Goal: Task Accomplishment & Management: Complete application form

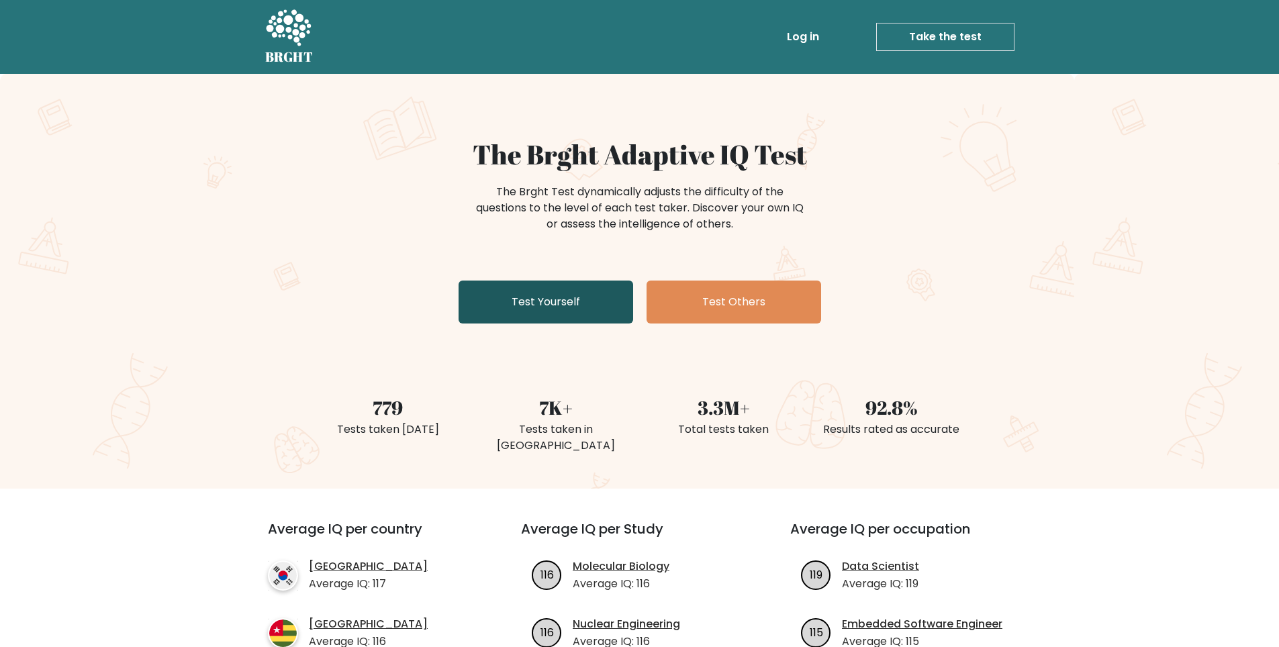
click at [562, 317] on link "Test Yourself" at bounding box center [546, 302] width 175 height 43
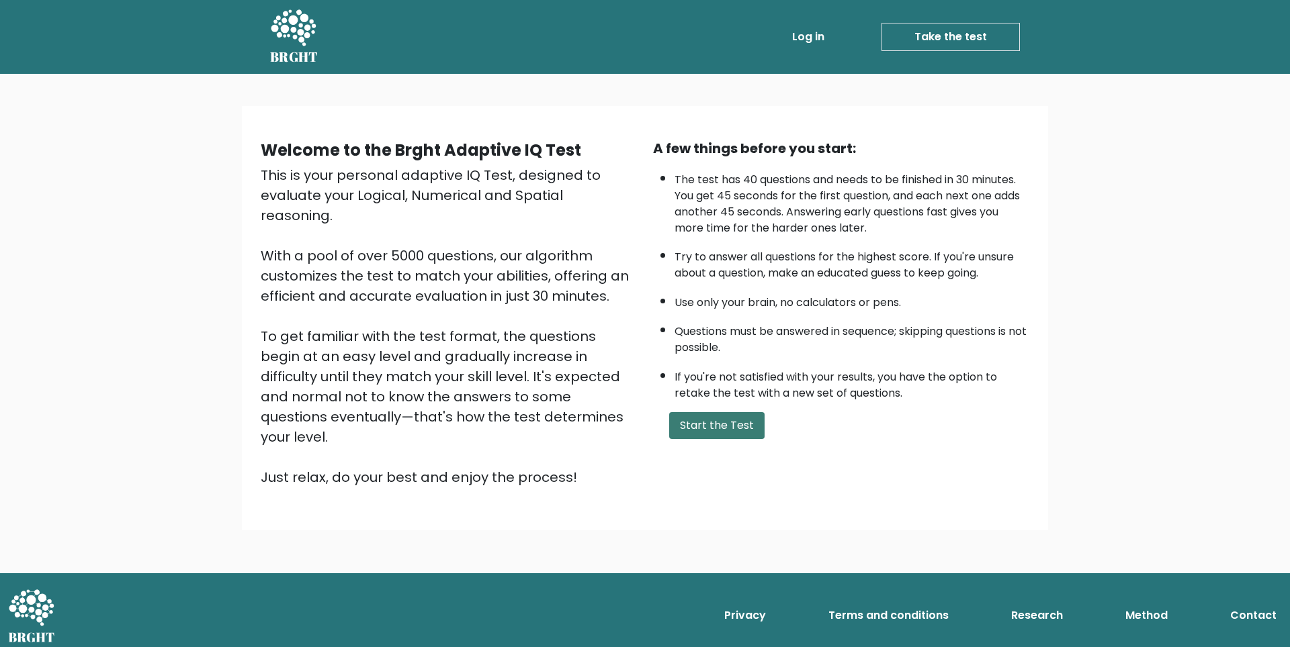
click at [678, 418] on button "Start the Test" at bounding box center [716, 425] width 95 height 27
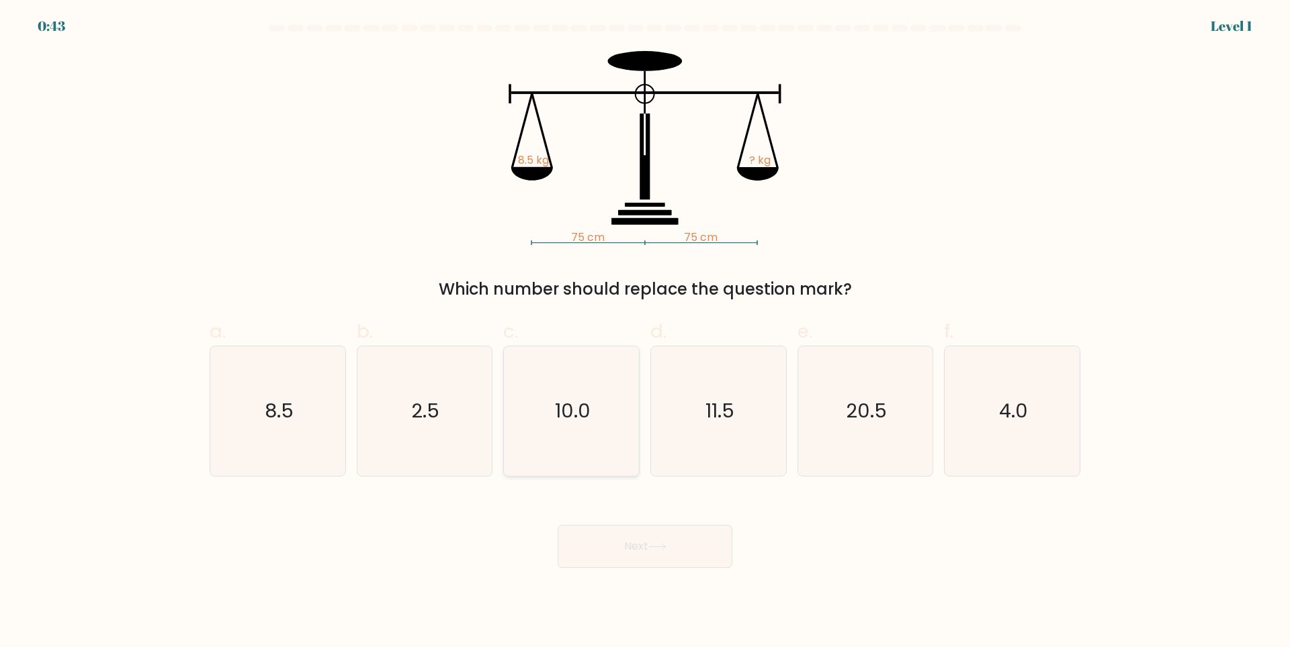
drag, startPoint x: 551, startPoint y: 422, endPoint x: 557, endPoint y: 423, distance: 6.7
click at [553, 423] on icon "10.0" at bounding box center [571, 412] width 130 height 130
click at [645, 332] on input "c. 10.0" at bounding box center [645, 328] width 1 height 9
radio input "true"
click at [565, 420] on text "10.0" at bounding box center [573, 411] width 34 height 27
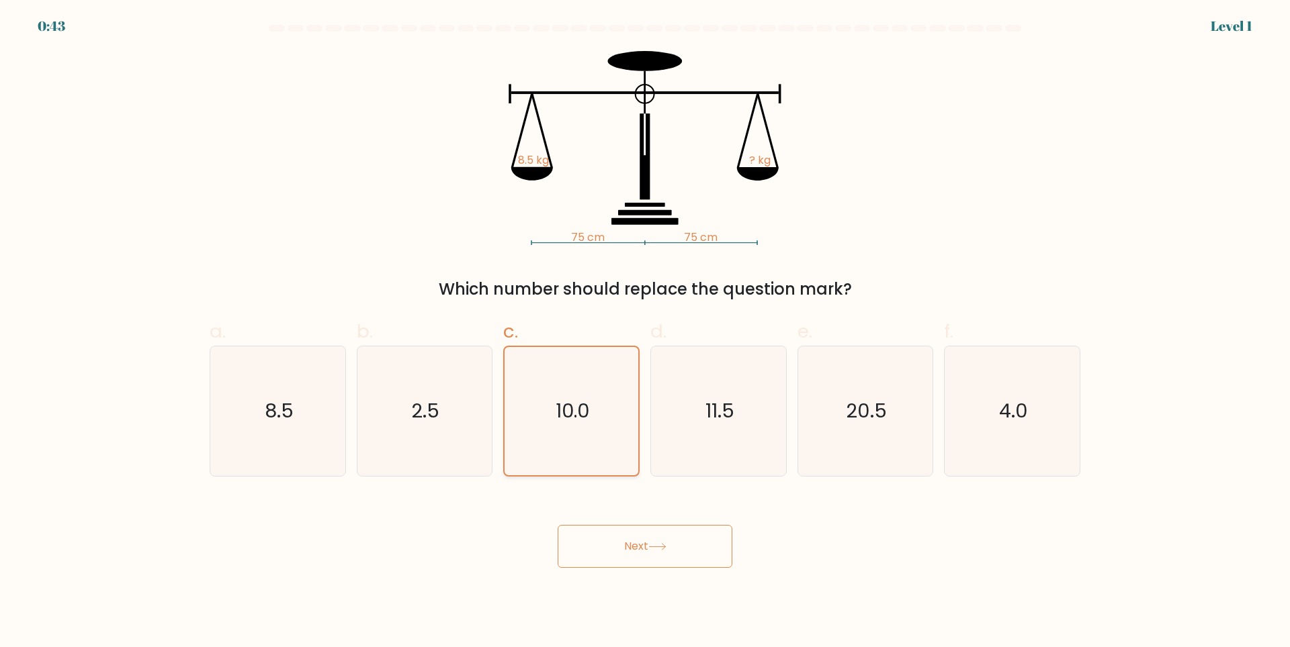
click at [645, 332] on input "c. 10.0" at bounding box center [645, 328] width 1 height 9
click at [614, 540] on div "Next" at bounding box center [644, 530] width 887 height 75
click at [615, 535] on button "Next" at bounding box center [644, 546] width 175 height 43
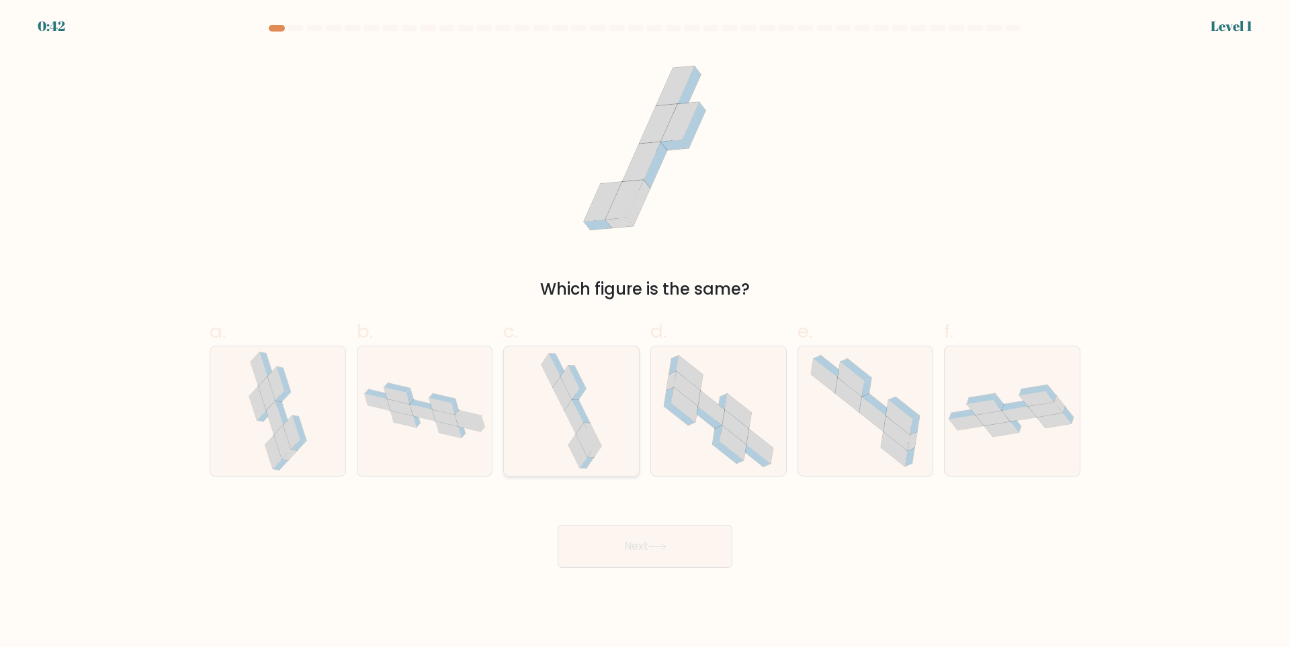
click at [604, 437] on icon at bounding box center [571, 412] width 68 height 130
click at [645, 332] on input "c." at bounding box center [645, 328] width 1 height 9
radio input "true"
click at [641, 548] on button "Next" at bounding box center [644, 546] width 175 height 43
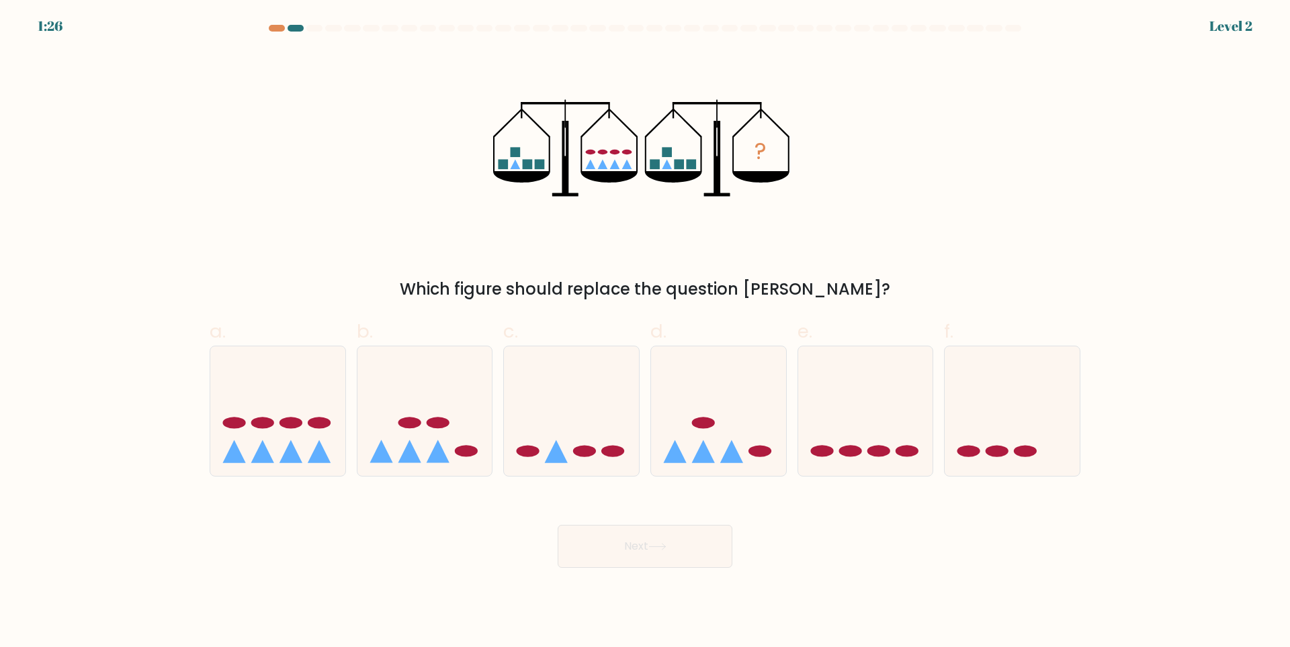
click at [602, 433] on icon at bounding box center [571, 410] width 135 height 111
click at [645, 332] on input "c." at bounding box center [645, 328] width 1 height 9
radio input "true"
click at [637, 549] on button "Next" at bounding box center [644, 546] width 175 height 43
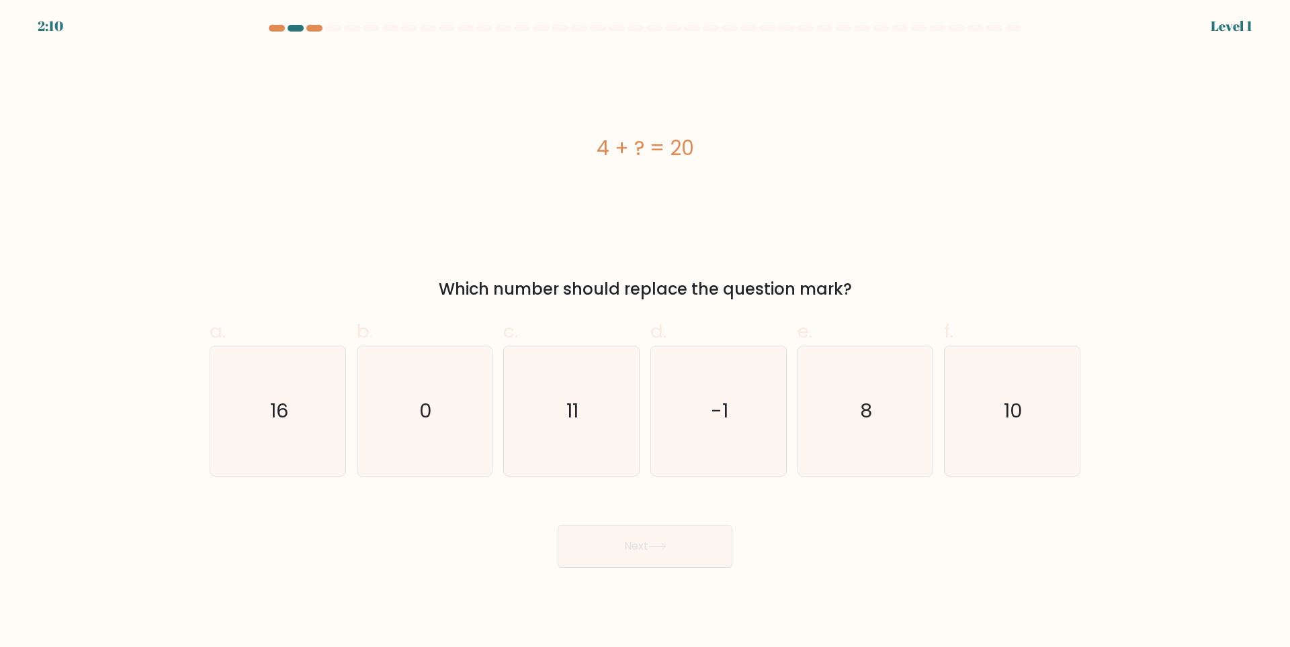
click at [628, 543] on button "Next" at bounding box center [644, 546] width 175 height 43
click at [602, 428] on icon "11" at bounding box center [571, 412] width 130 height 130
click at [645, 332] on input "c. 11" at bounding box center [645, 328] width 1 height 9
radio input "true"
click at [653, 547] on icon at bounding box center [657, 546] width 18 height 7
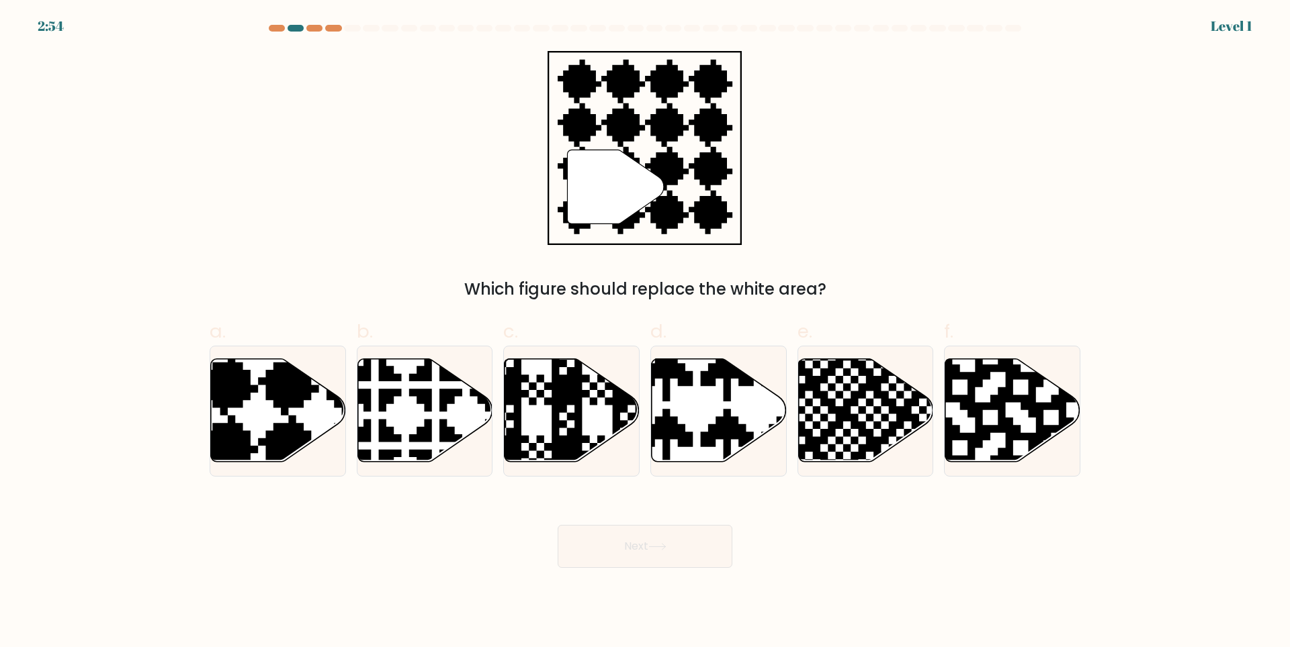
click at [586, 418] on icon at bounding box center [571, 410] width 135 height 103
click at [645, 332] on input "c." at bounding box center [645, 328] width 1 height 9
radio input "true"
drag, startPoint x: 633, startPoint y: 550, endPoint x: 633, endPoint y: 529, distance: 20.8
click at [635, 550] on button "Next" at bounding box center [644, 546] width 175 height 43
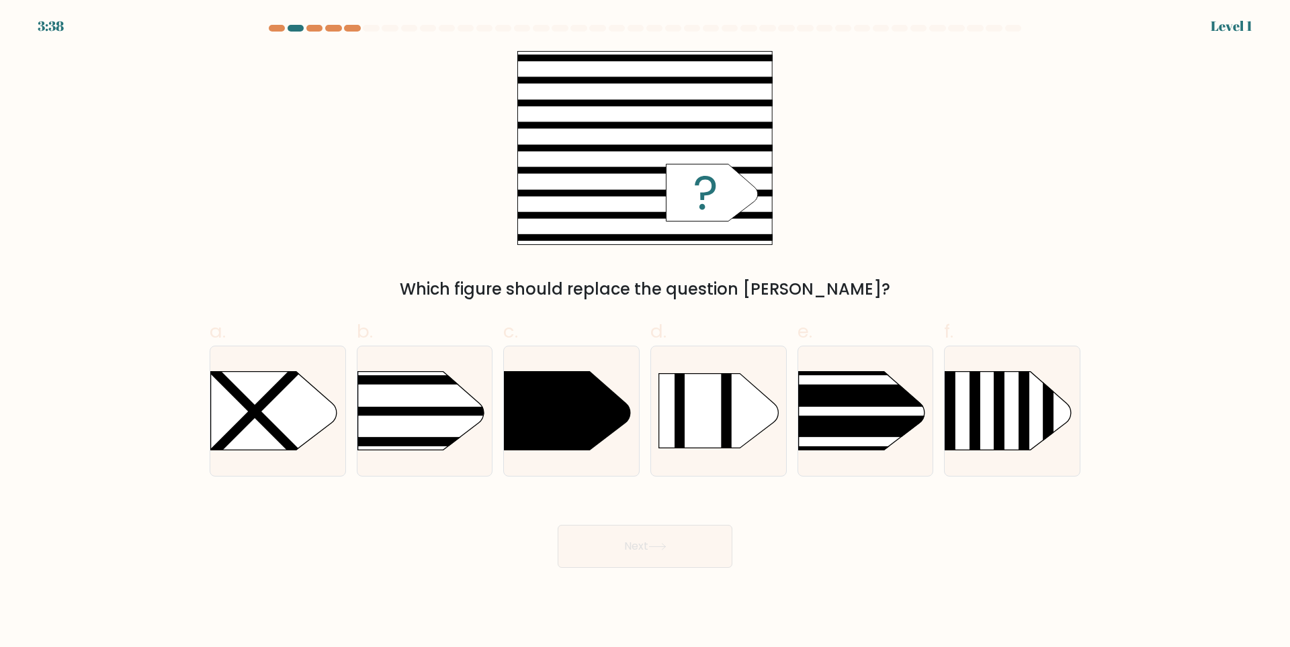
click at [572, 416] on icon at bounding box center [567, 410] width 126 height 79
click at [645, 332] on input "c." at bounding box center [645, 328] width 1 height 9
radio input "true"
drag, startPoint x: 609, startPoint y: 525, endPoint x: 616, endPoint y: 537, distance: 14.4
click at [609, 525] on div "Next" at bounding box center [644, 530] width 887 height 75
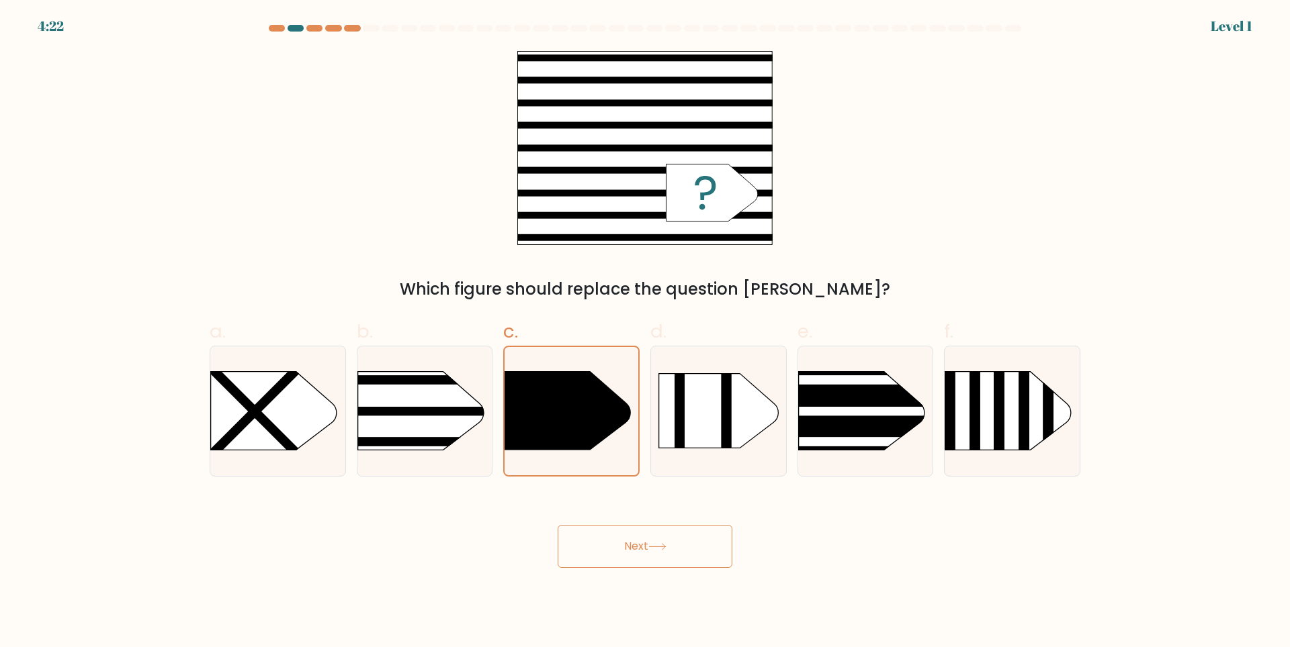
click at [621, 546] on button "Next" at bounding box center [644, 546] width 175 height 43
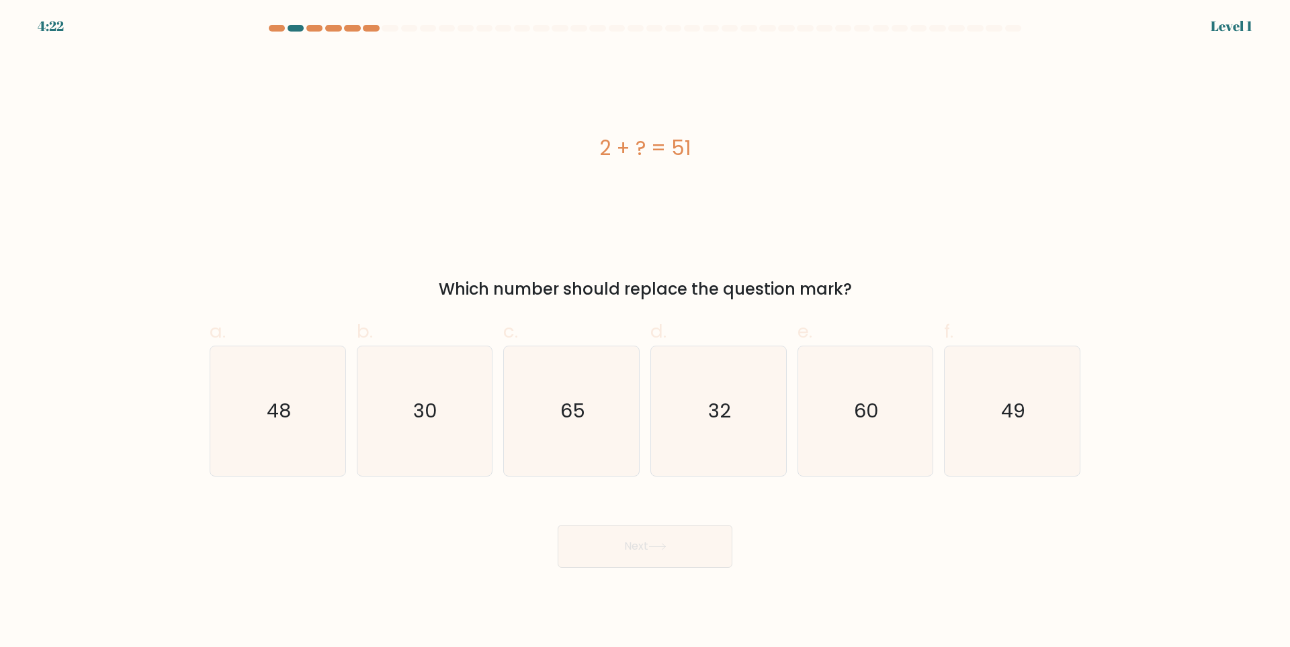
click at [603, 445] on icon "65" at bounding box center [571, 412] width 130 height 130
click at [645, 332] on input "c. 65" at bounding box center [645, 328] width 1 height 9
radio input "true"
click at [649, 549] on button "Next" at bounding box center [644, 546] width 175 height 43
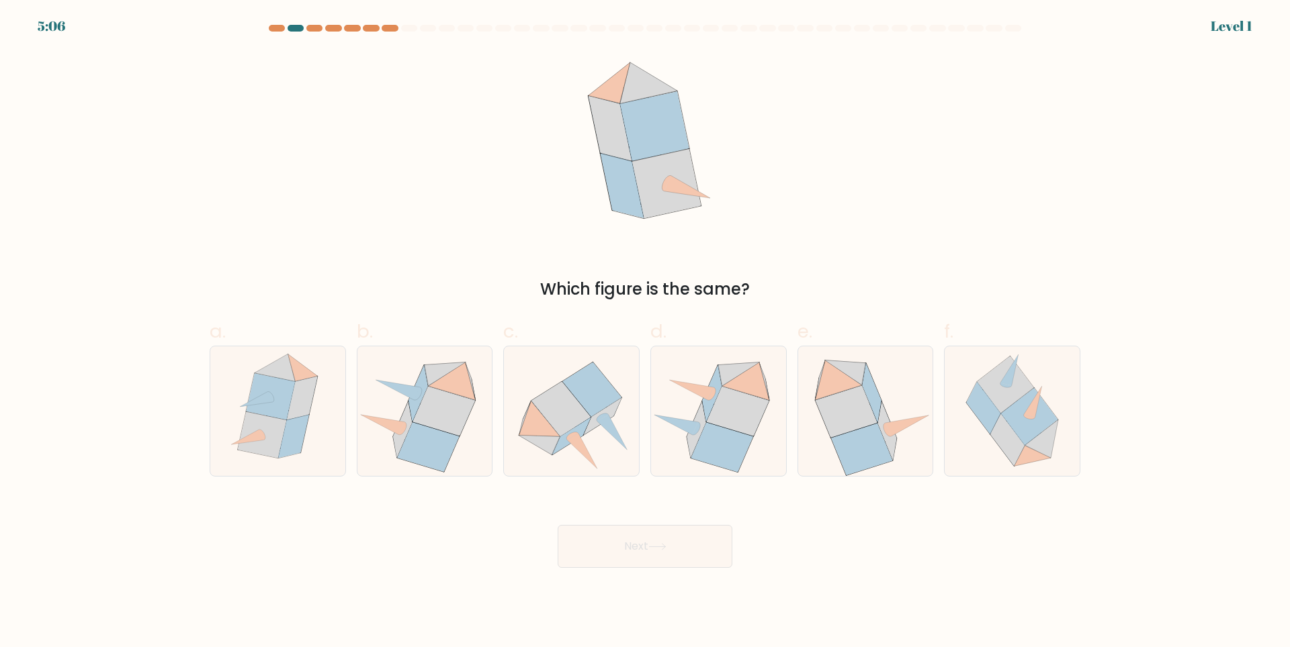
click at [572, 439] on icon at bounding box center [583, 452] width 30 height 36
click at [645, 332] on input "c." at bounding box center [645, 328] width 1 height 9
radio input "true"
click at [631, 559] on button "Next" at bounding box center [644, 546] width 175 height 43
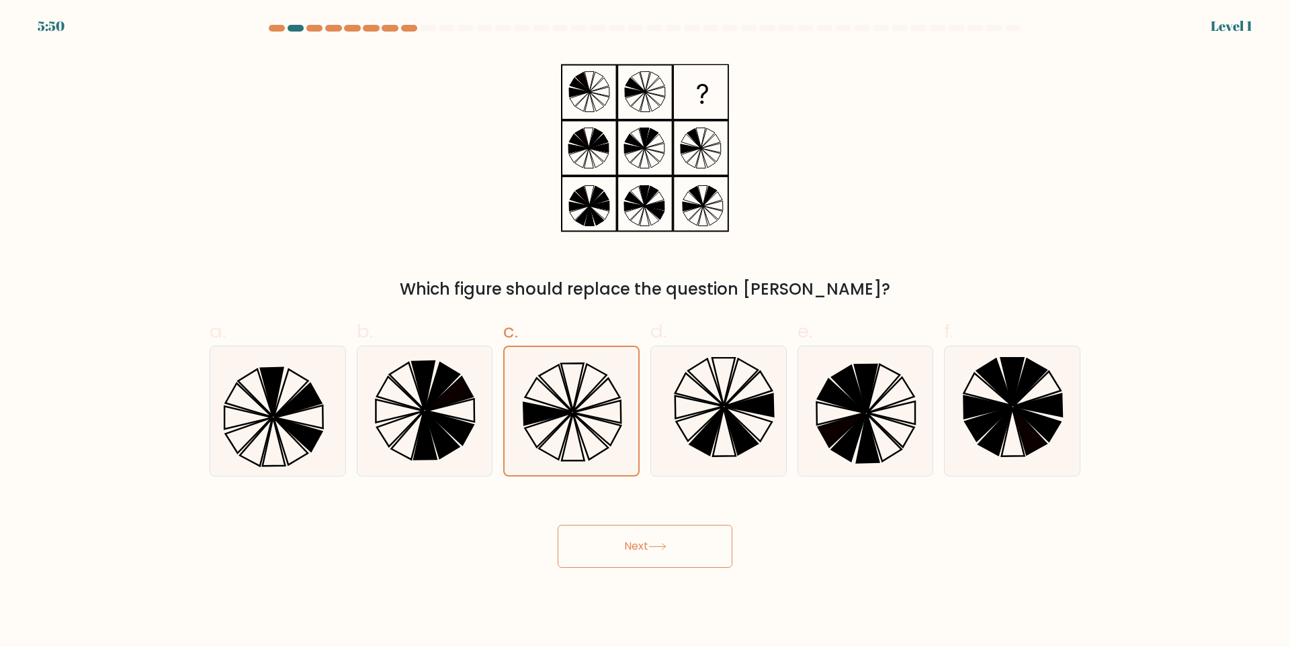
click at [608, 543] on button "Next" at bounding box center [644, 546] width 175 height 43
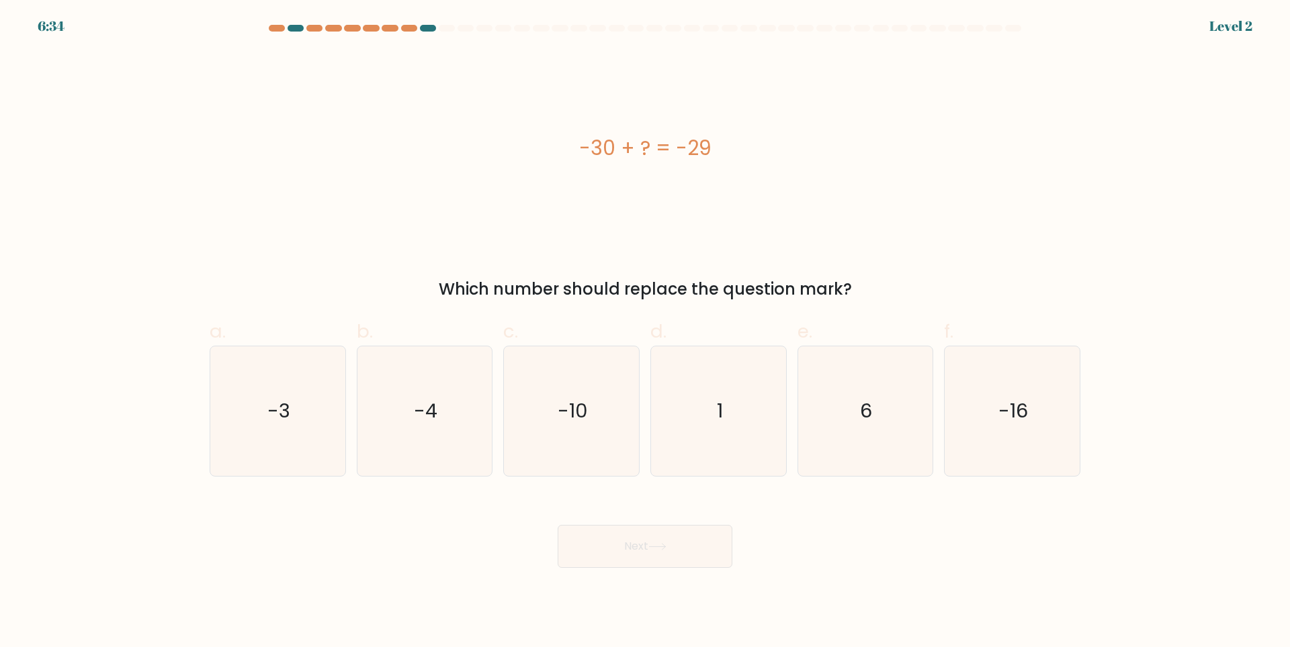
click at [577, 438] on icon "-10" at bounding box center [571, 412] width 130 height 130
click at [645, 332] on input "c. -10" at bounding box center [645, 328] width 1 height 9
radio input "true"
click at [632, 562] on button "Next" at bounding box center [644, 546] width 175 height 43
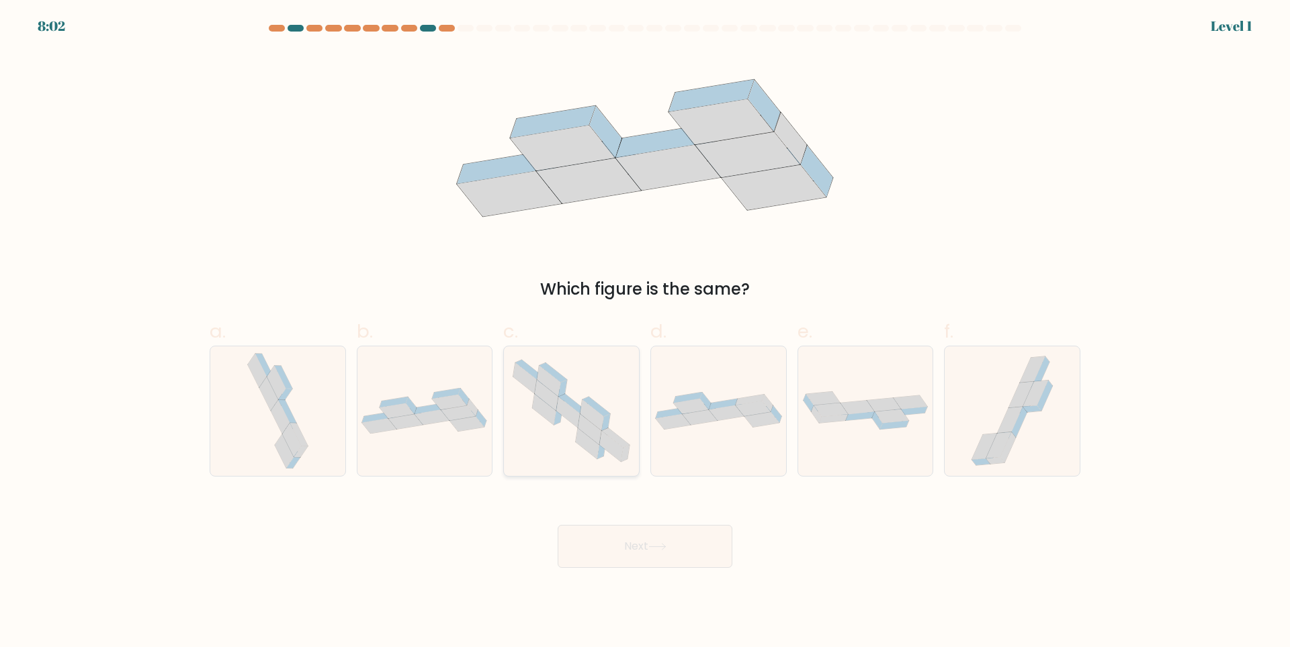
click at [607, 451] on icon at bounding box center [612, 446] width 24 height 31
click at [645, 332] on input "c." at bounding box center [645, 328] width 1 height 9
radio input "true"
click at [657, 564] on button "Next" at bounding box center [644, 546] width 175 height 43
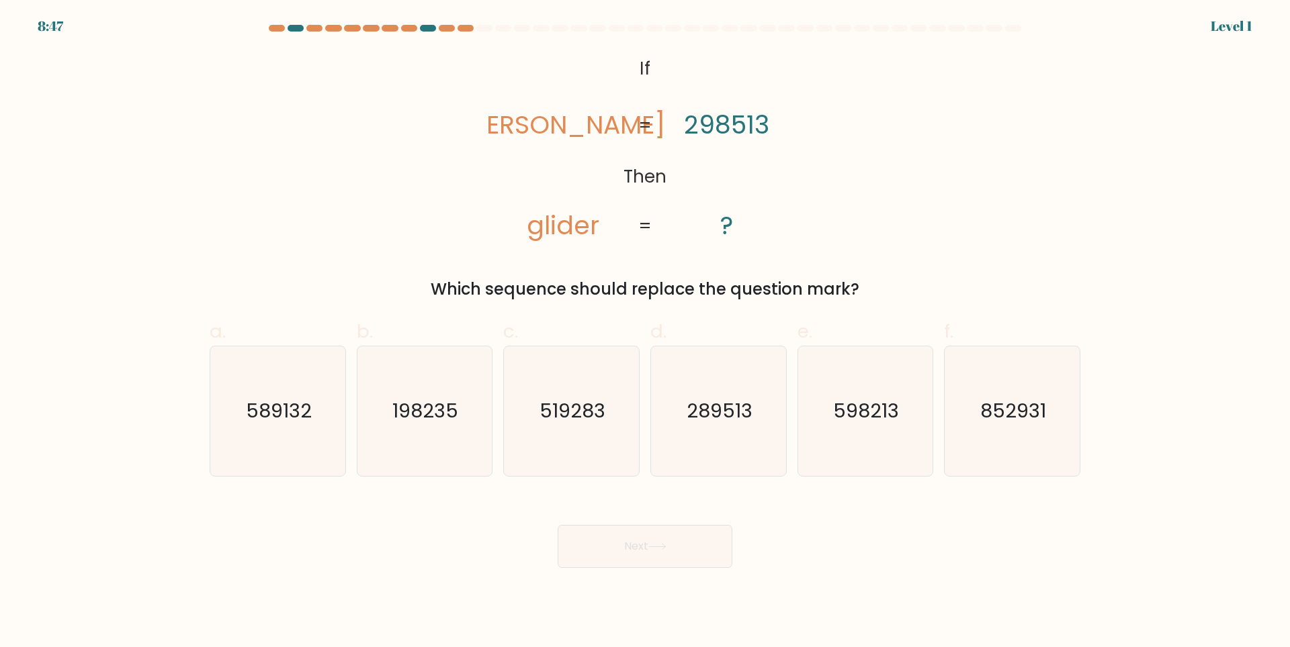
click at [653, 478] on form "If ?" at bounding box center [645, 296] width 1290 height 543
click at [675, 469] on icon "289513" at bounding box center [718, 412] width 130 height 130
click at [645, 332] on input "d. 289513" at bounding box center [645, 328] width 1 height 9
radio input "true"
click at [666, 530] on button "Next" at bounding box center [644, 546] width 175 height 43
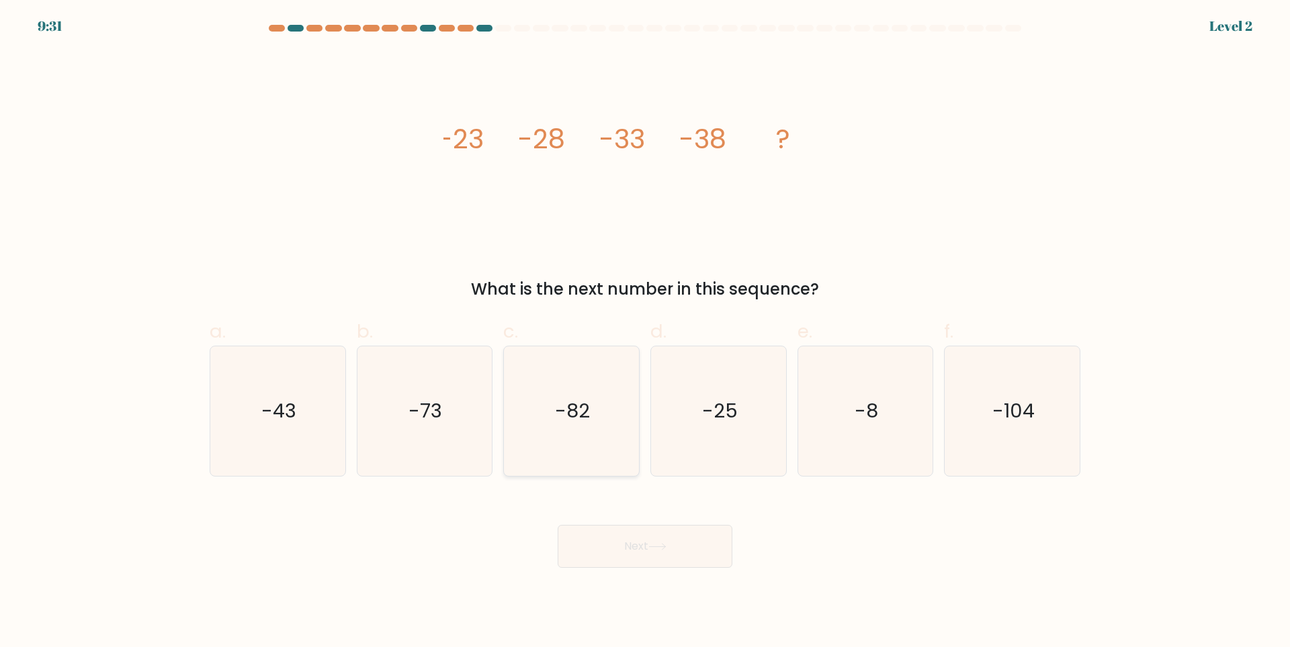
click at [617, 458] on icon "-82" at bounding box center [571, 412] width 130 height 130
click at [645, 332] on input "c. -82" at bounding box center [645, 328] width 1 height 9
radio input "true"
click at [641, 553] on button "Next" at bounding box center [644, 546] width 175 height 43
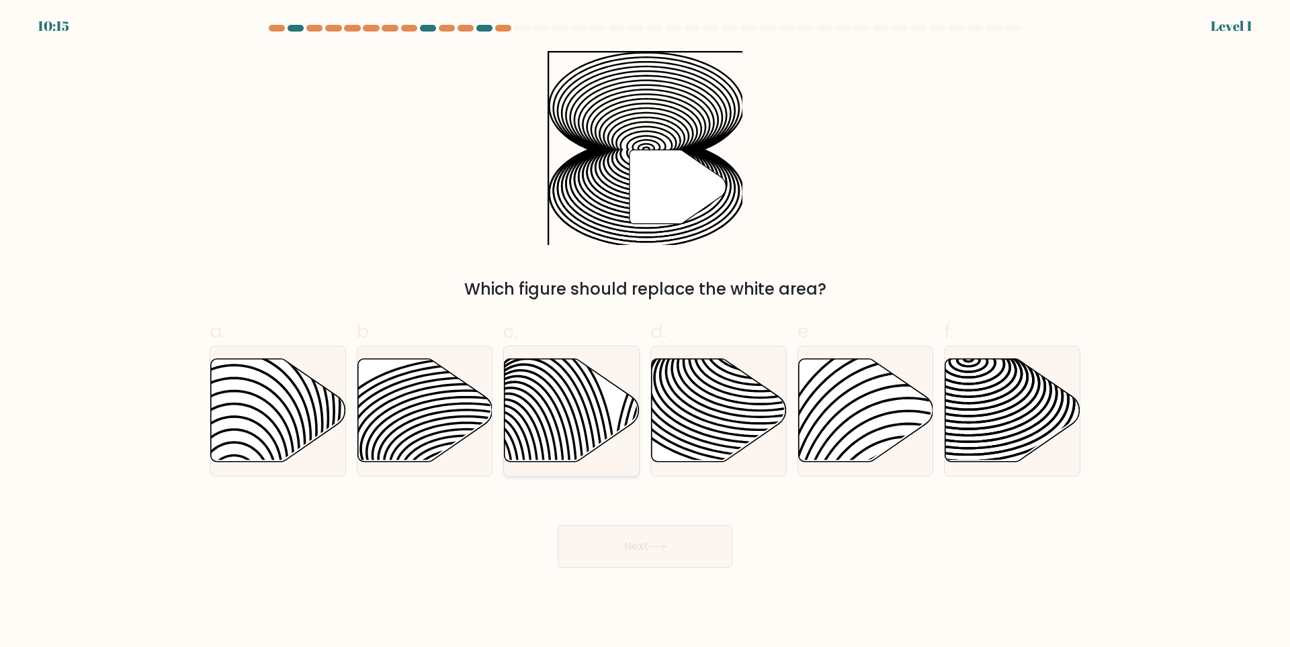
click at [598, 449] on icon at bounding box center [571, 411] width 135 height 105
click at [645, 332] on input "c." at bounding box center [645, 328] width 1 height 9
radio input "true"
click at [643, 533] on button "Next" at bounding box center [644, 546] width 175 height 43
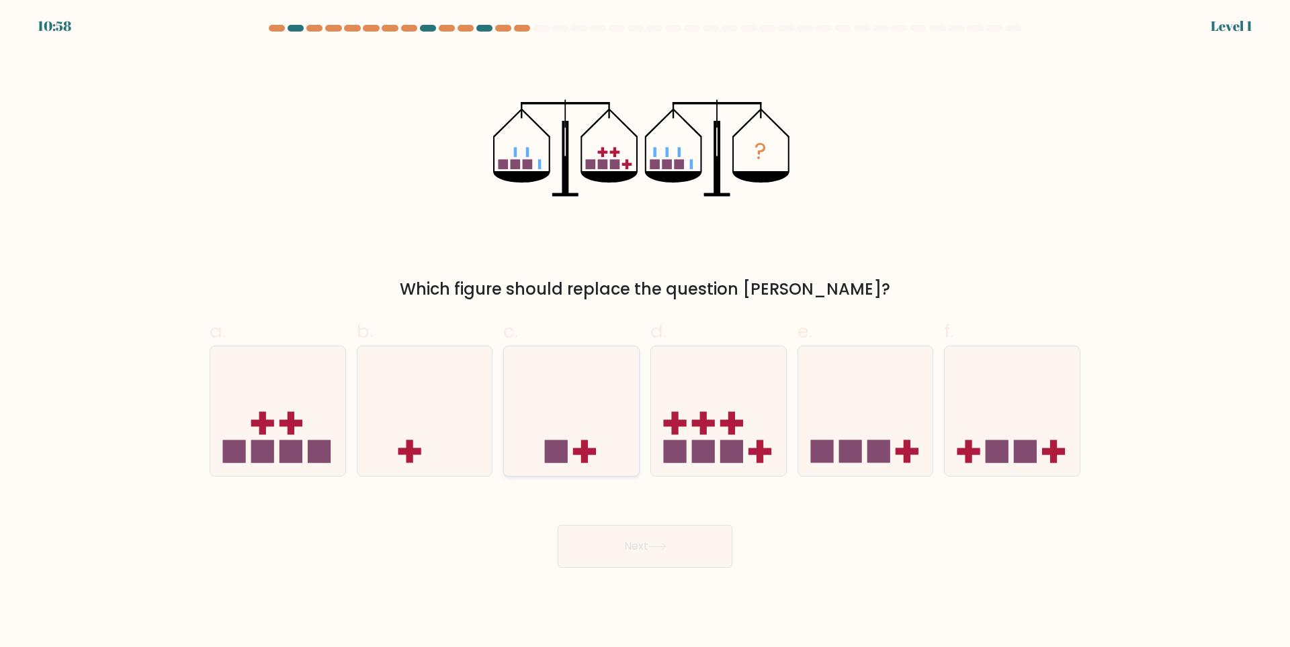
click at [592, 439] on icon at bounding box center [571, 410] width 135 height 111
click at [645, 332] on input "c." at bounding box center [645, 328] width 1 height 9
radio input "true"
click at [640, 564] on button "Next" at bounding box center [644, 546] width 175 height 43
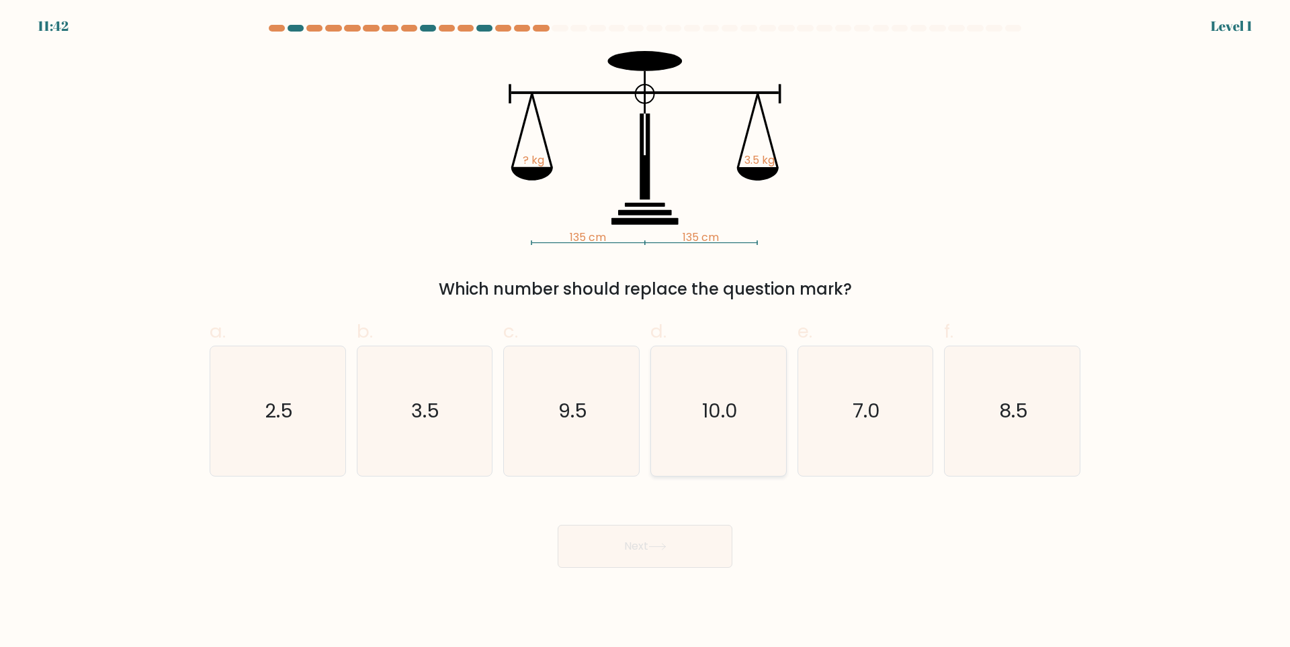
click at [668, 466] on icon "10.0" at bounding box center [718, 412] width 130 height 130
click at [645, 332] on input "d. 10.0" at bounding box center [645, 328] width 1 height 9
radio input "true"
click at [647, 597] on body "11:42 Level 1" at bounding box center [645, 323] width 1290 height 647
click at [639, 558] on button "Next" at bounding box center [644, 546] width 175 height 43
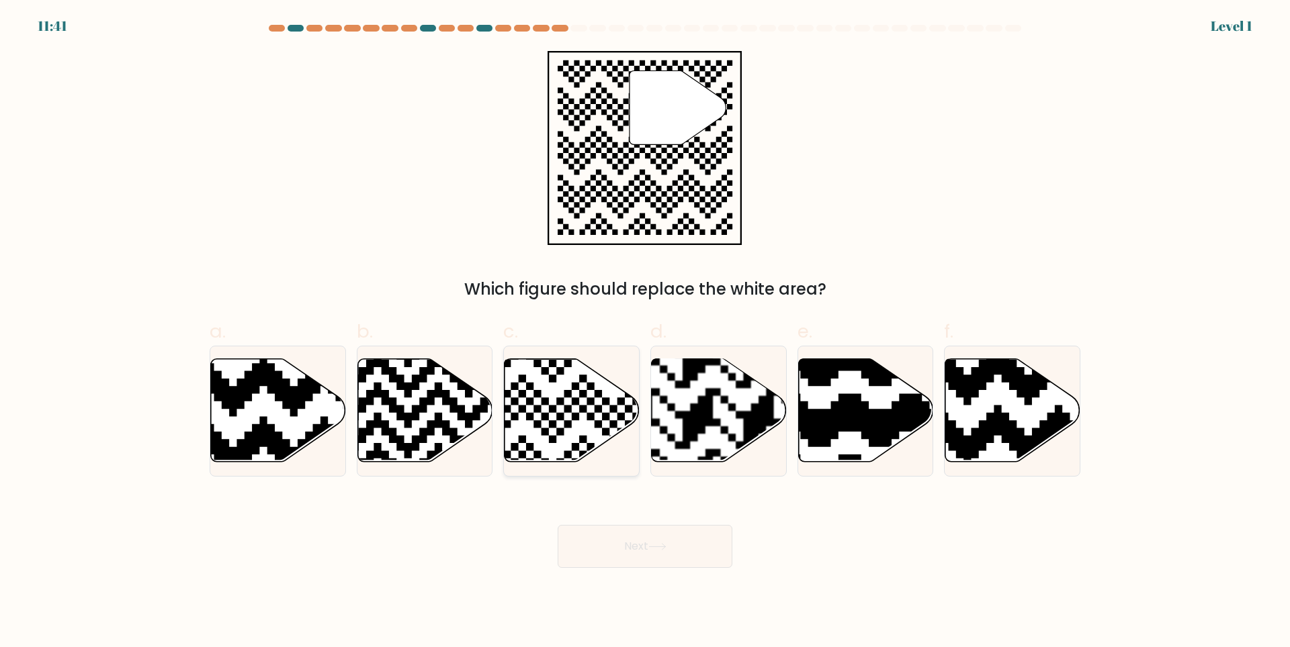
click at [584, 456] on icon at bounding box center [526, 466] width 244 height 244
click at [645, 332] on input "c." at bounding box center [645, 328] width 1 height 9
radio input "true"
click at [642, 561] on button "Next" at bounding box center [644, 546] width 175 height 43
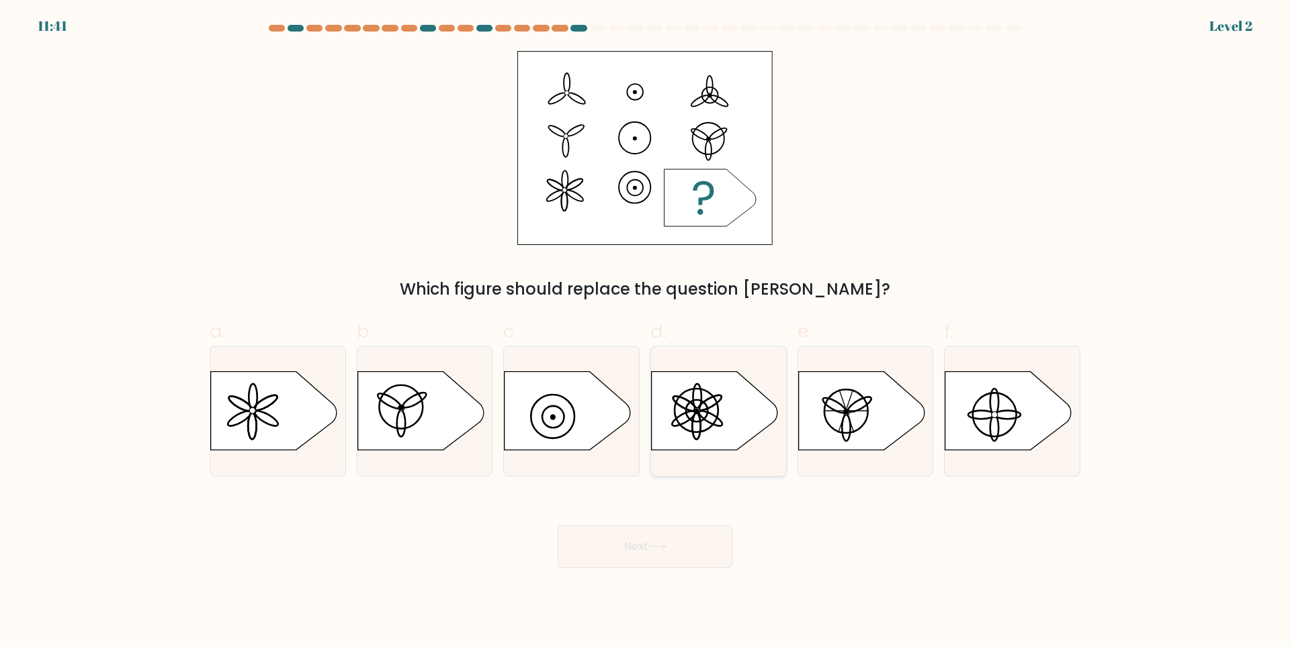
click at [665, 443] on icon at bounding box center [714, 410] width 126 height 79
click at [645, 332] on input "d." at bounding box center [645, 328] width 1 height 9
radio input "true"
click at [665, 541] on button "Next" at bounding box center [644, 546] width 175 height 43
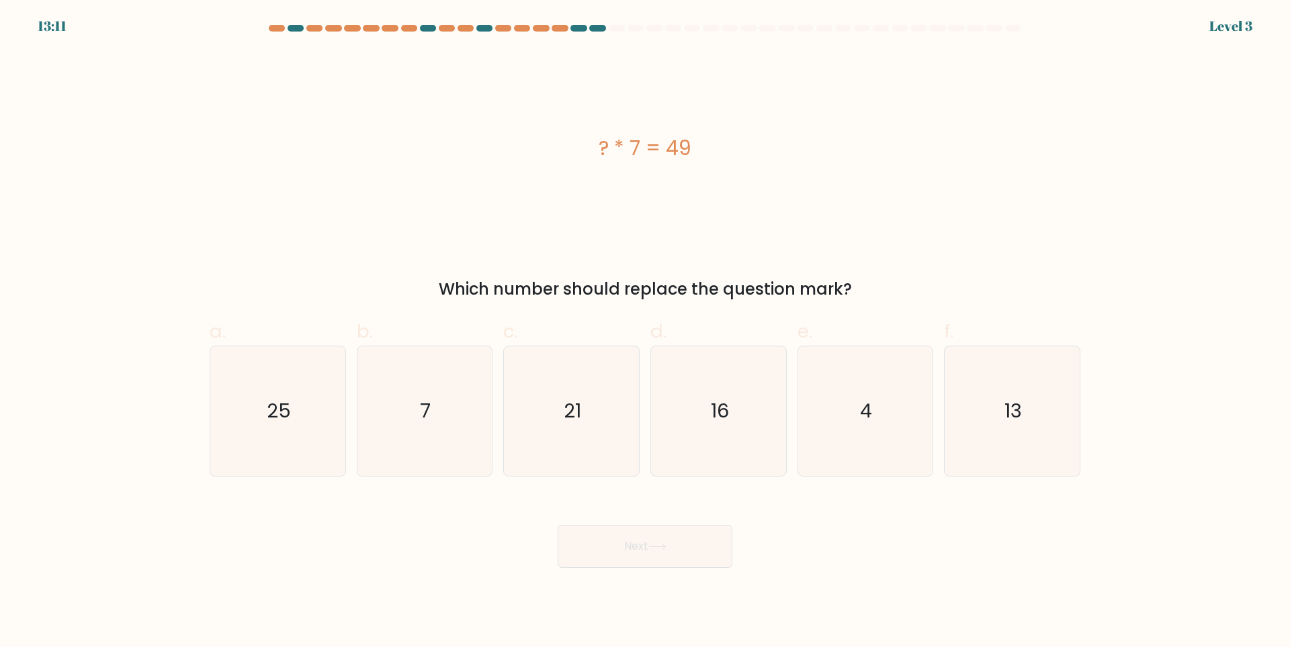
click at [596, 445] on icon "21" at bounding box center [571, 412] width 130 height 130
click at [645, 332] on input "c. 21" at bounding box center [645, 328] width 1 height 9
radio input "true"
click at [658, 557] on button "Next" at bounding box center [644, 546] width 175 height 43
click at [676, 429] on icon "16" at bounding box center [718, 412] width 130 height 130
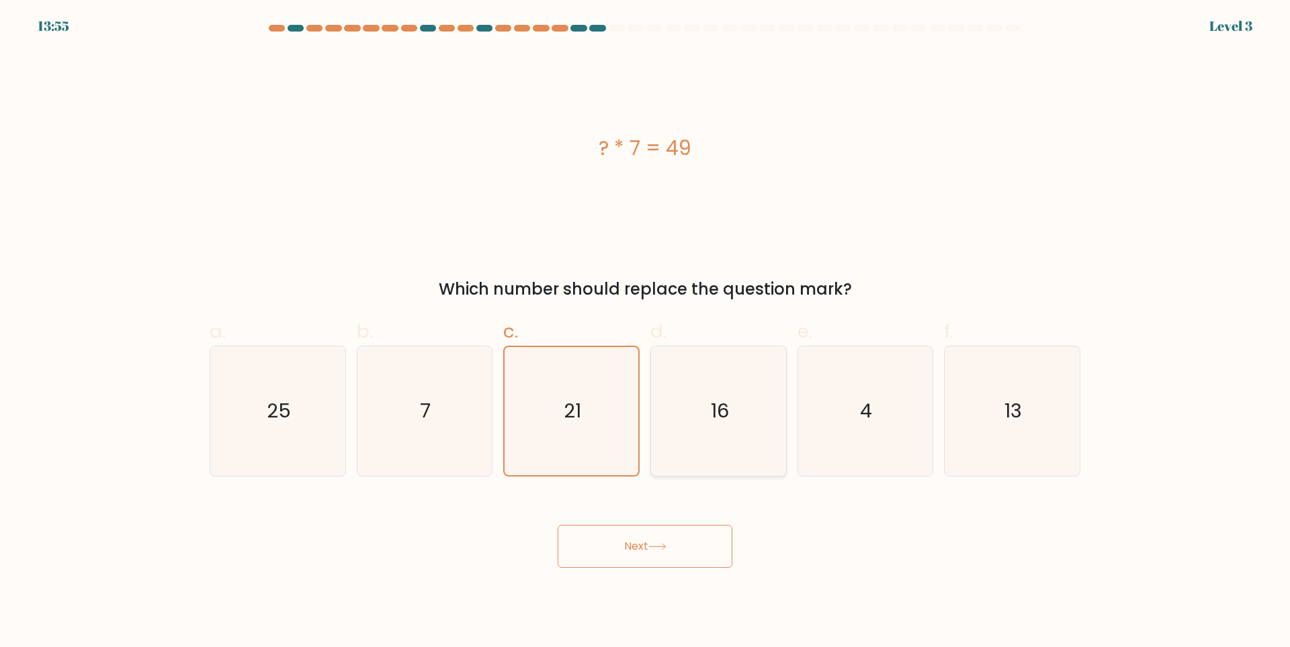
click at [645, 332] on input "d. 16" at bounding box center [645, 328] width 1 height 9
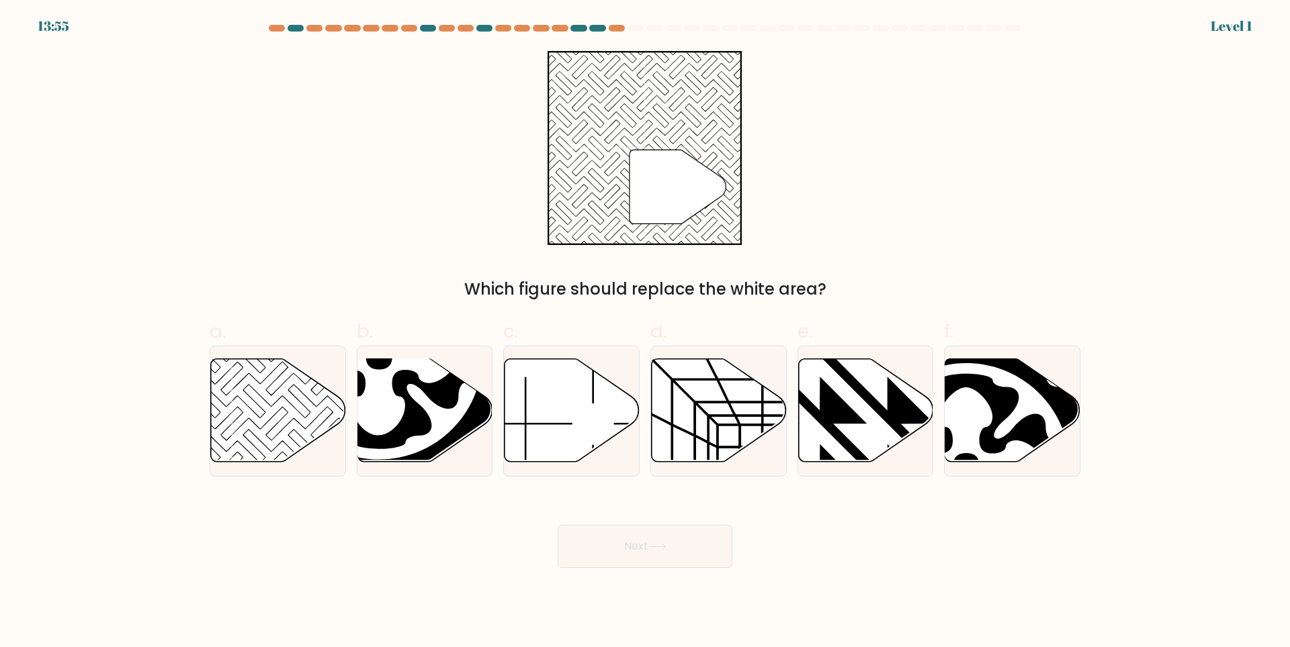
click at [637, 555] on button "Next" at bounding box center [644, 546] width 175 height 43
click at [666, 453] on icon at bounding box center [718, 410] width 135 height 103
click at [645, 332] on input "d." at bounding box center [645, 328] width 1 height 9
radio input "true"
click at [655, 527] on button "Next" at bounding box center [644, 546] width 175 height 43
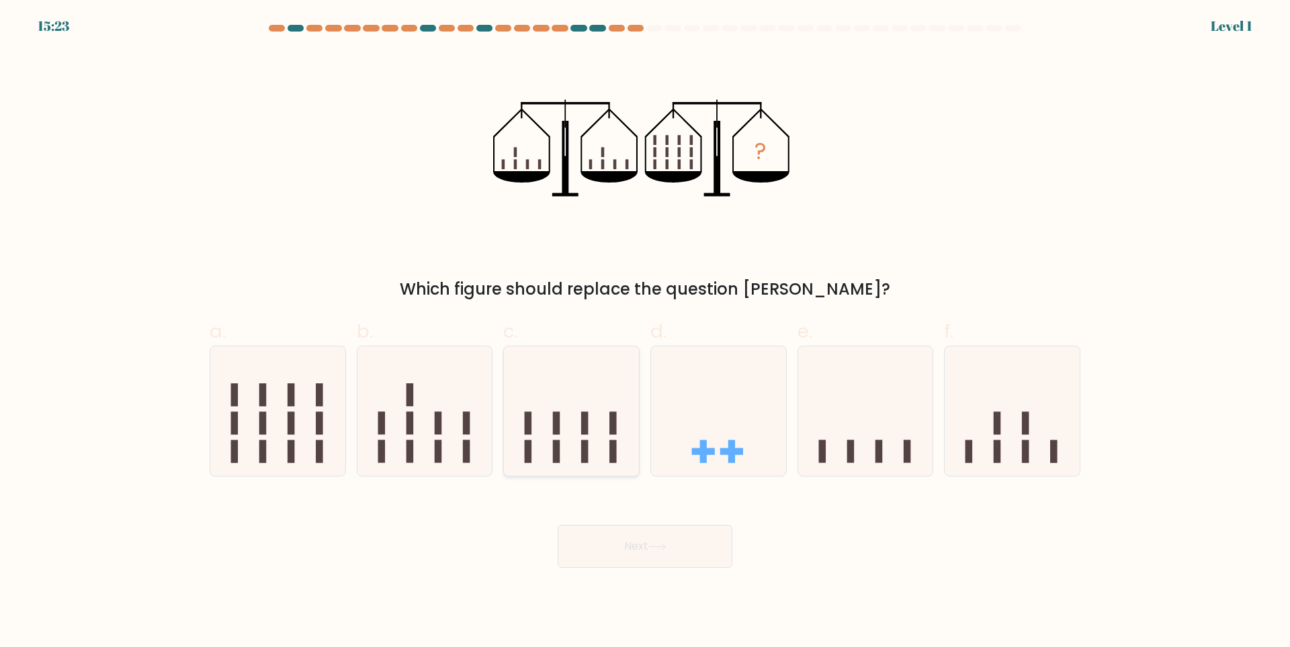
click at [602, 459] on icon at bounding box center [571, 410] width 135 height 111
click at [645, 332] on input "c." at bounding box center [645, 328] width 1 height 9
radio input "true"
click at [642, 545] on button "Next" at bounding box center [644, 546] width 175 height 43
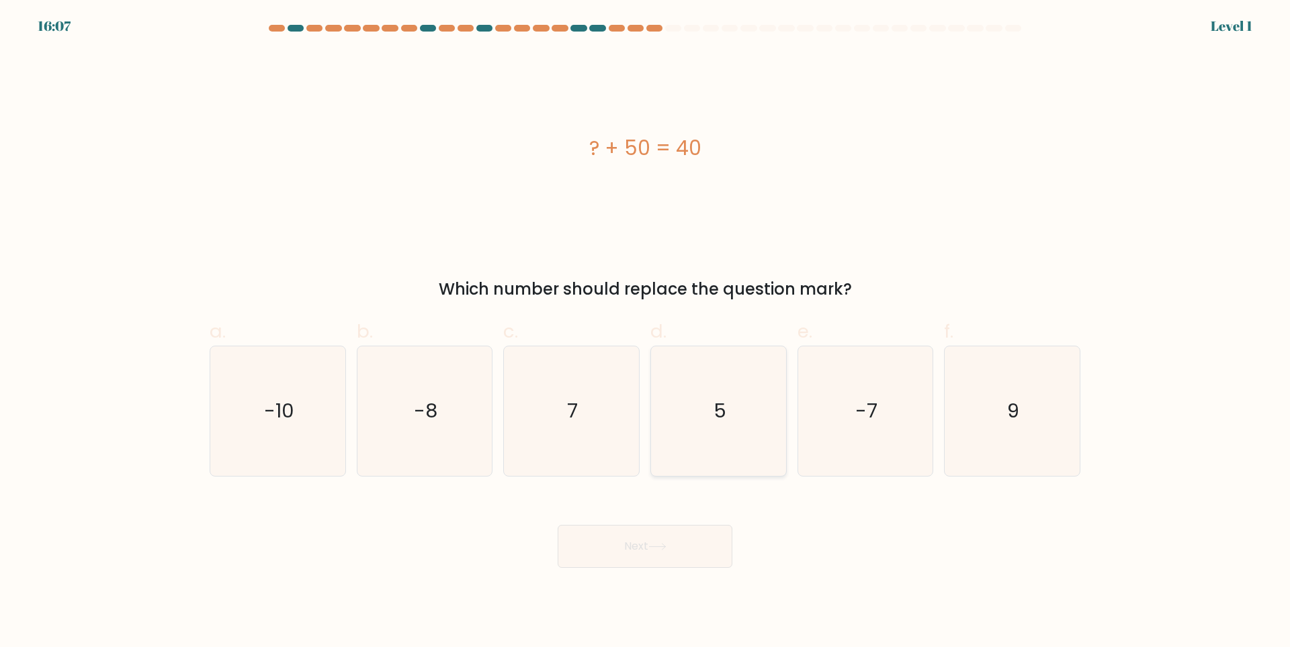
click at [676, 441] on icon "5" at bounding box center [718, 412] width 130 height 130
click at [645, 332] on input "d. 5" at bounding box center [645, 328] width 1 height 9
radio input "true"
click at [656, 538] on button "Next" at bounding box center [644, 546] width 175 height 43
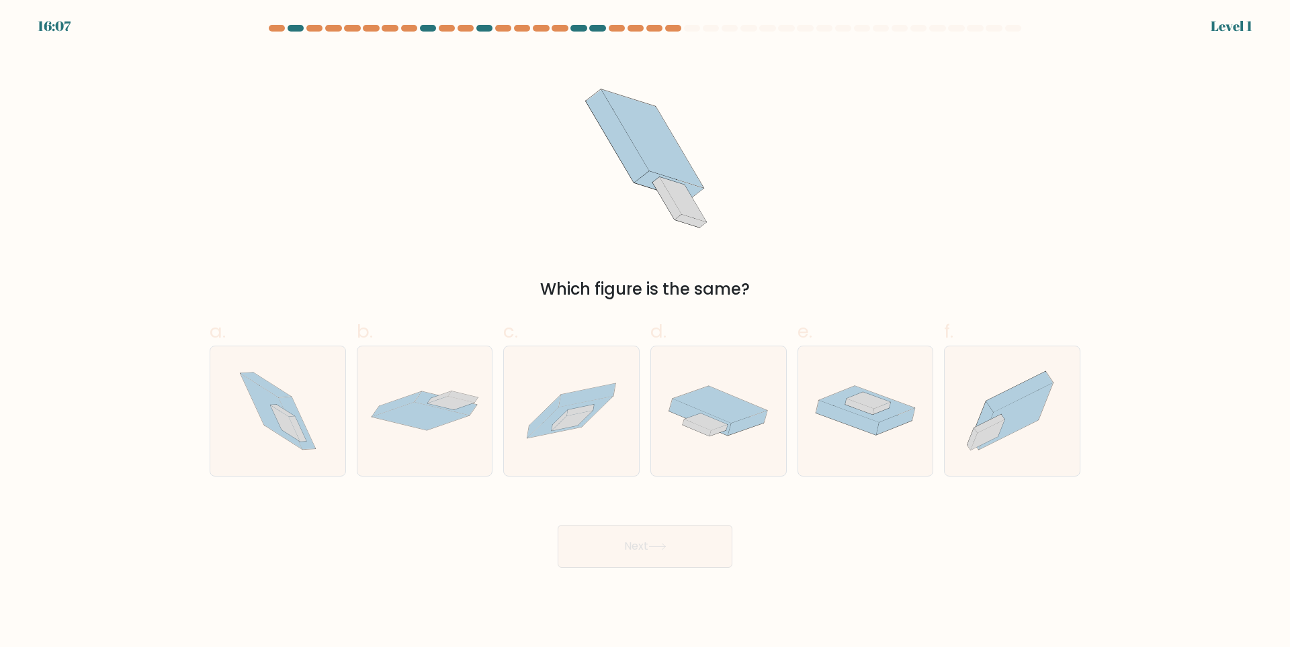
click at [600, 435] on icon at bounding box center [571, 410] width 135 height 91
click at [645, 332] on input "c." at bounding box center [645, 328] width 1 height 9
radio input "true"
click at [678, 571] on body "16:51 Level 1" at bounding box center [645, 323] width 1290 height 647
click at [621, 545] on button "Next" at bounding box center [644, 546] width 175 height 43
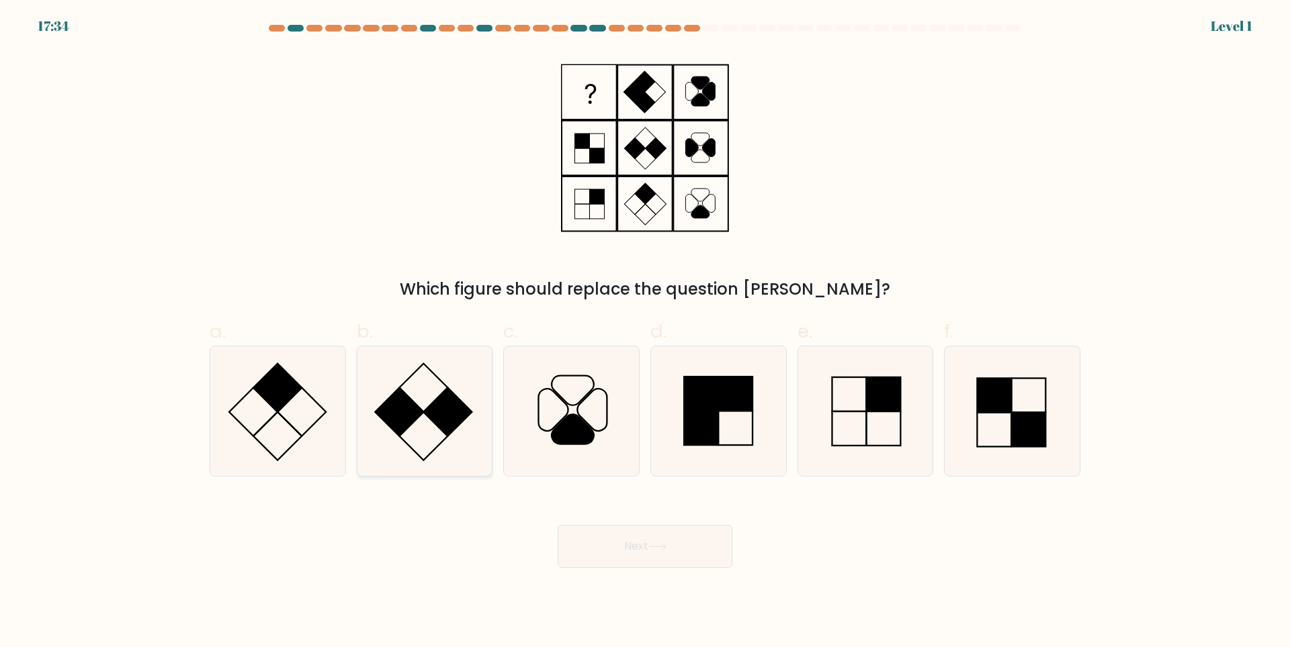
click at [424, 408] on icon at bounding box center [424, 412] width 130 height 130
click at [645, 332] on input "b." at bounding box center [645, 328] width 1 height 9
radio input "true"
click at [705, 574] on body "17:34 Level 1" at bounding box center [645, 323] width 1290 height 647
click at [678, 548] on button "Next" at bounding box center [644, 546] width 175 height 43
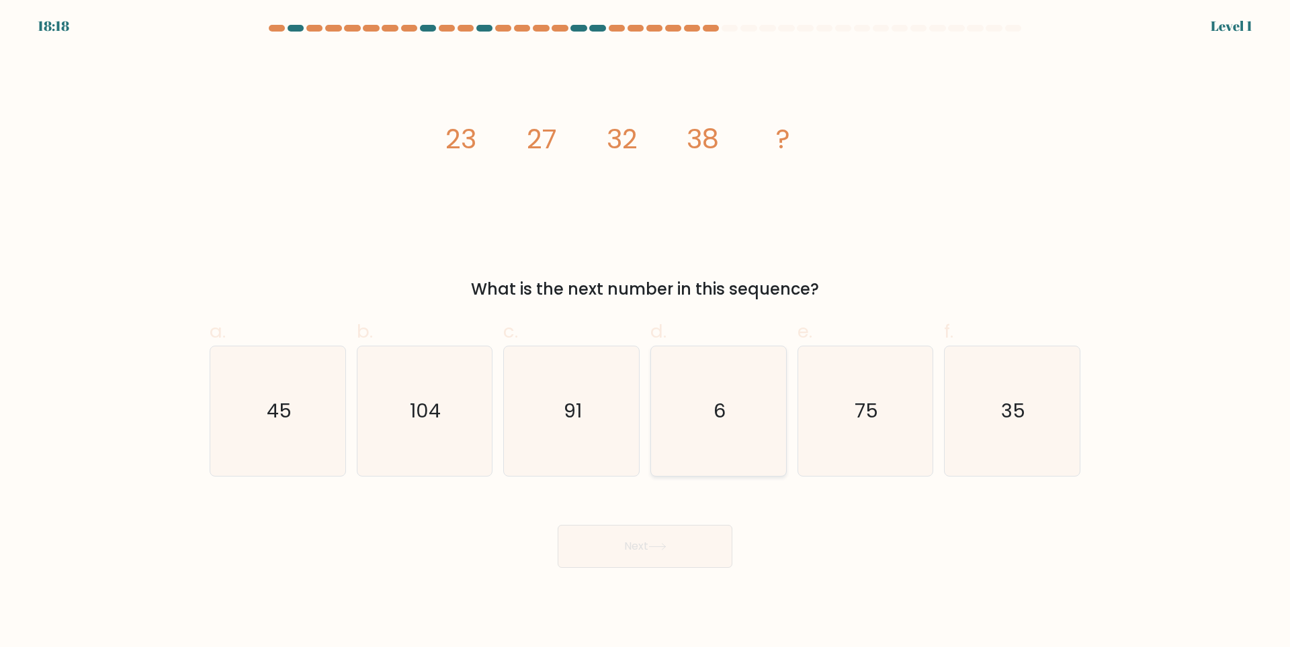
click at [698, 430] on icon "6" at bounding box center [718, 412] width 130 height 130
click at [645, 332] on input "d. 6" at bounding box center [645, 328] width 1 height 9
radio input "true"
click at [639, 555] on button "Next" at bounding box center [644, 546] width 175 height 43
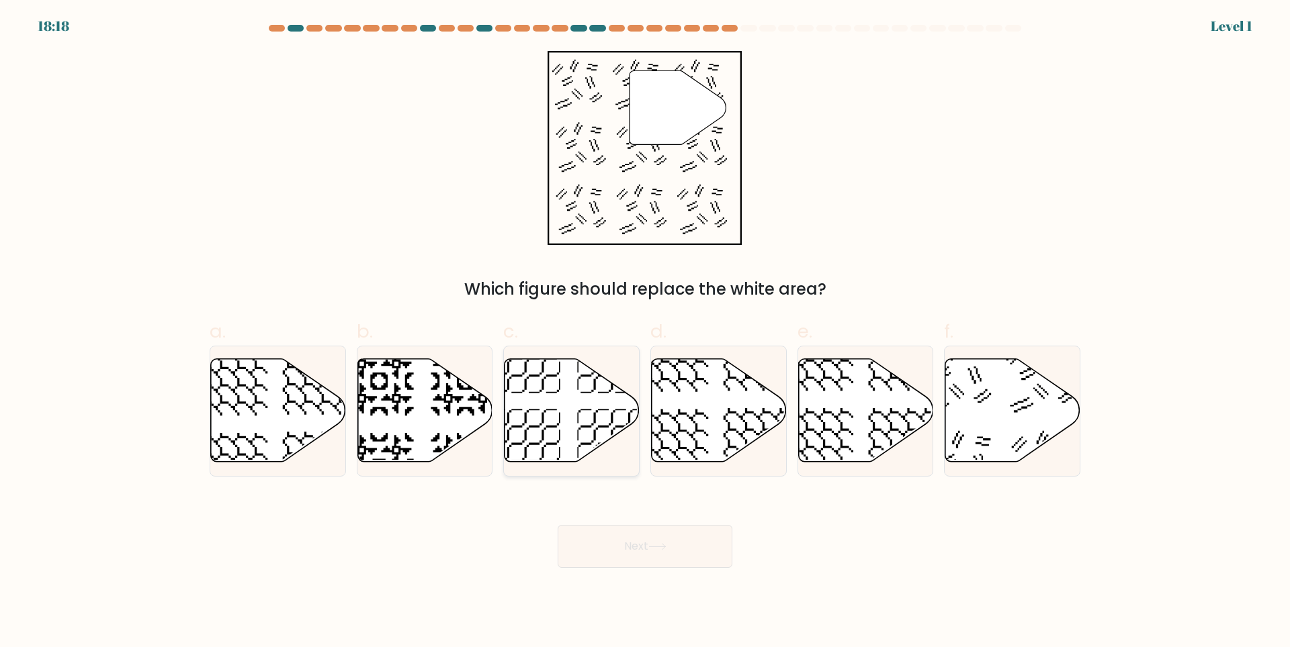
click at [598, 449] on icon at bounding box center [571, 410] width 135 height 103
click at [645, 332] on input "c." at bounding box center [645, 328] width 1 height 9
radio input "true"
click at [654, 553] on button "Next" at bounding box center [644, 546] width 175 height 43
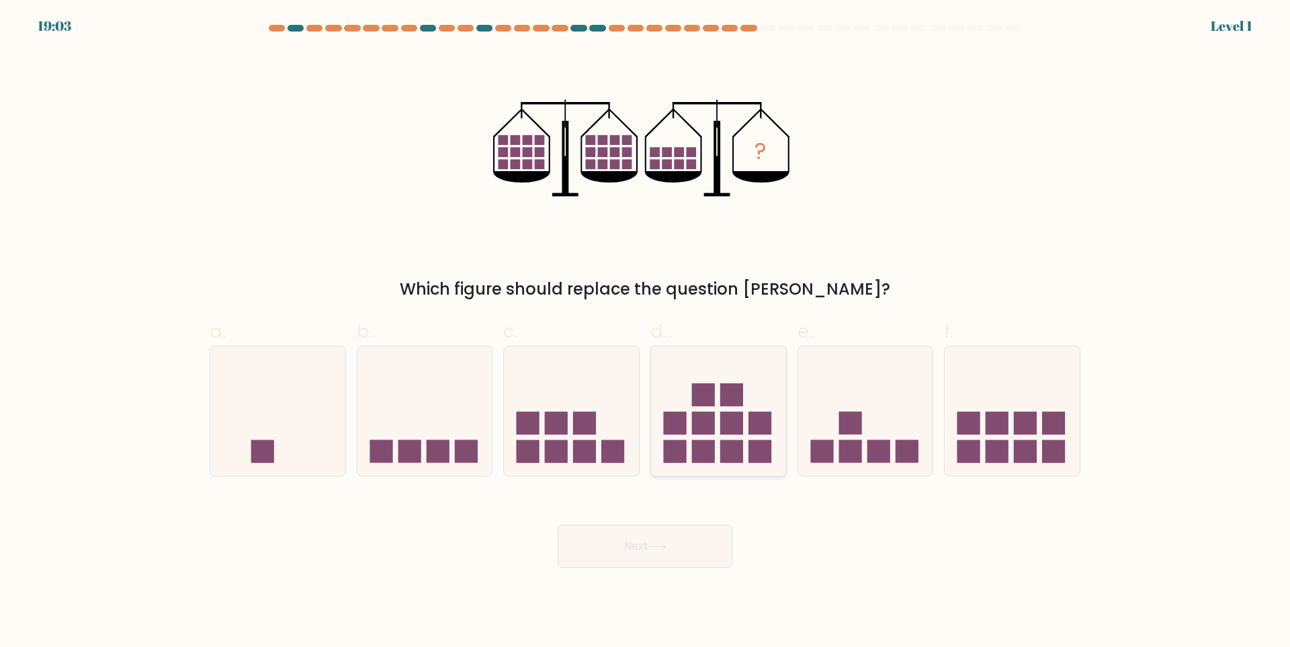
click at [710, 441] on rect at bounding box center [703, 452] width 23 height 23
click at [645, 332] on input "d." at bounding box center [645, 328] width 1 height 9
radio input "true"
click at [665, 538] on button "Next" at bounding box center [644, 546] width 175 height 43
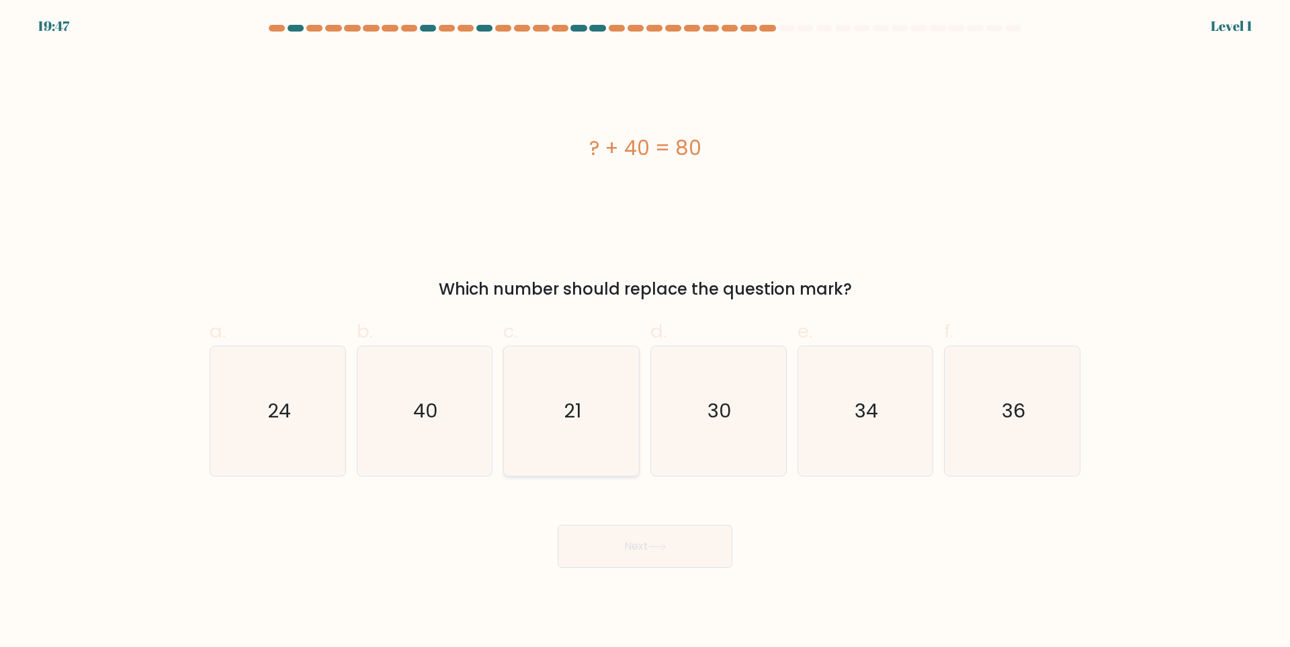
click at [620, 422] on icon "21" at bounding box center [571, 412] width 130 height 130
click at [645, 332] on input "c. 21" at bounding box center [645, 328] width 1 height 9
radio input "true"
click at [634, 523] on div "Next" at bounding box center [644, 530] width 887 height 75
click at [645, 536] on button "Next" at bounding box center [644, 546] width 175 height 43
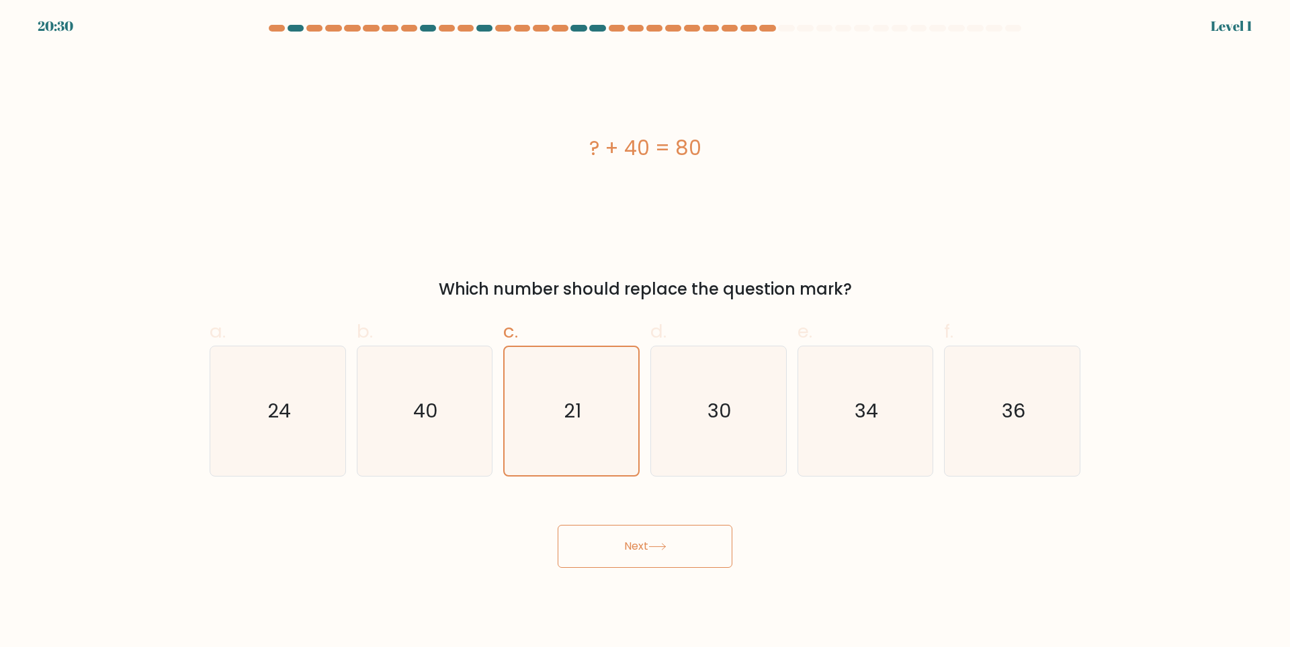
click at [662, 540] on button "Next" at bounding box center [644, 546] width 175 height 43
click at [714, 434] on icon "30" at bounding box center [718, 412] width 130 height 130
click at [645, 332] on input "d. 30" at bounding box center [645, 328] width 1 height 9
radio input "true"
click at [683, 541] on button "Next" at bounding box center [644, 546] width 175 height 43
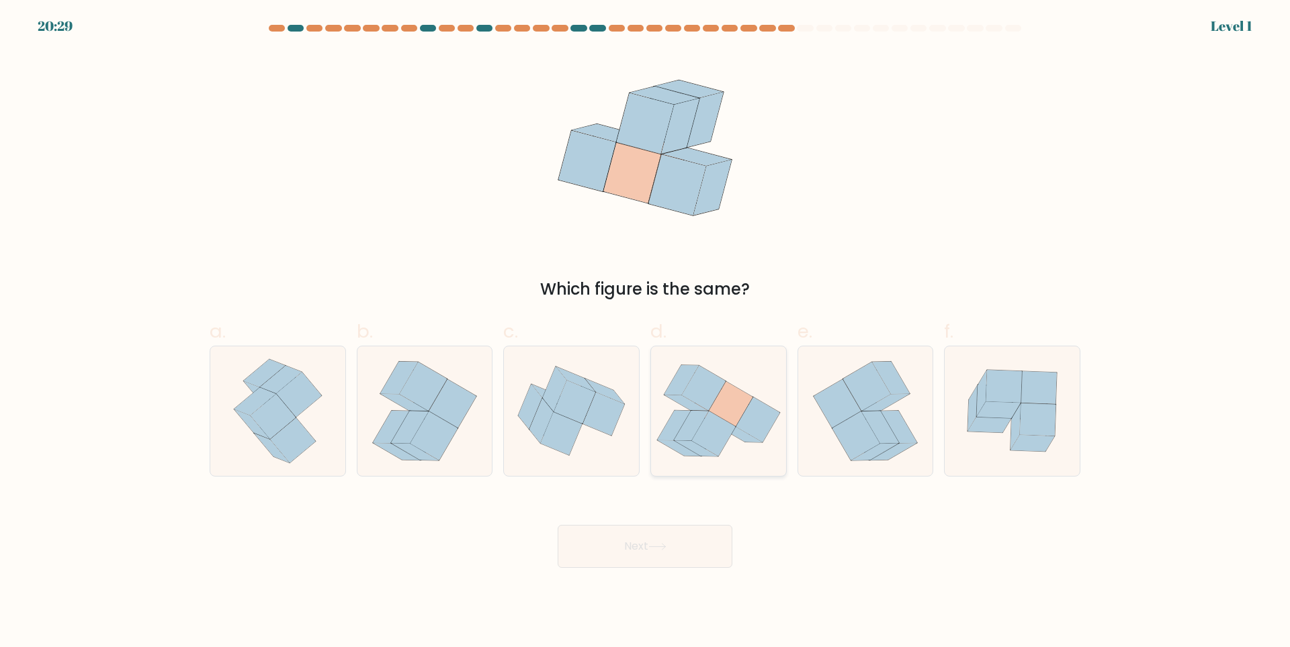
click at [682, 485] on form at bounding box center [645, 296] width 1290 height 543
click at [695, 466] on icon at bounding box center [718, 410] width 135 height 119
click at [645, 332] on input "d." at bounding box center [645, 328] width 1 height 9
radio input "true"
click at [680, 551] on button "Next" at bounding box center [644, 546] width 175 height 43
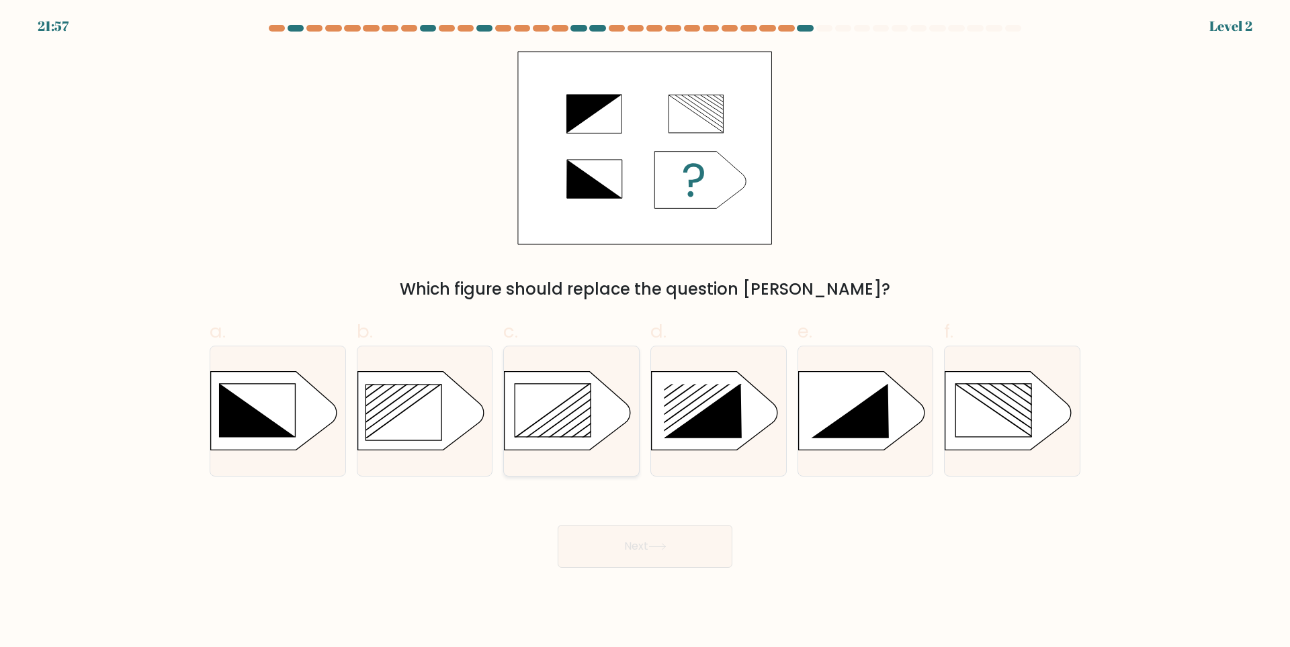
click at [606, 453] on div at bounding box center [571, 411] width 136 height 131
click at [645, 332] on input "c." at bounding box center [645, 328] width 1 height 9
radio input "true"
click at [634, 529] on button "Next" at bounding box center [644, 546] width 175 height 43
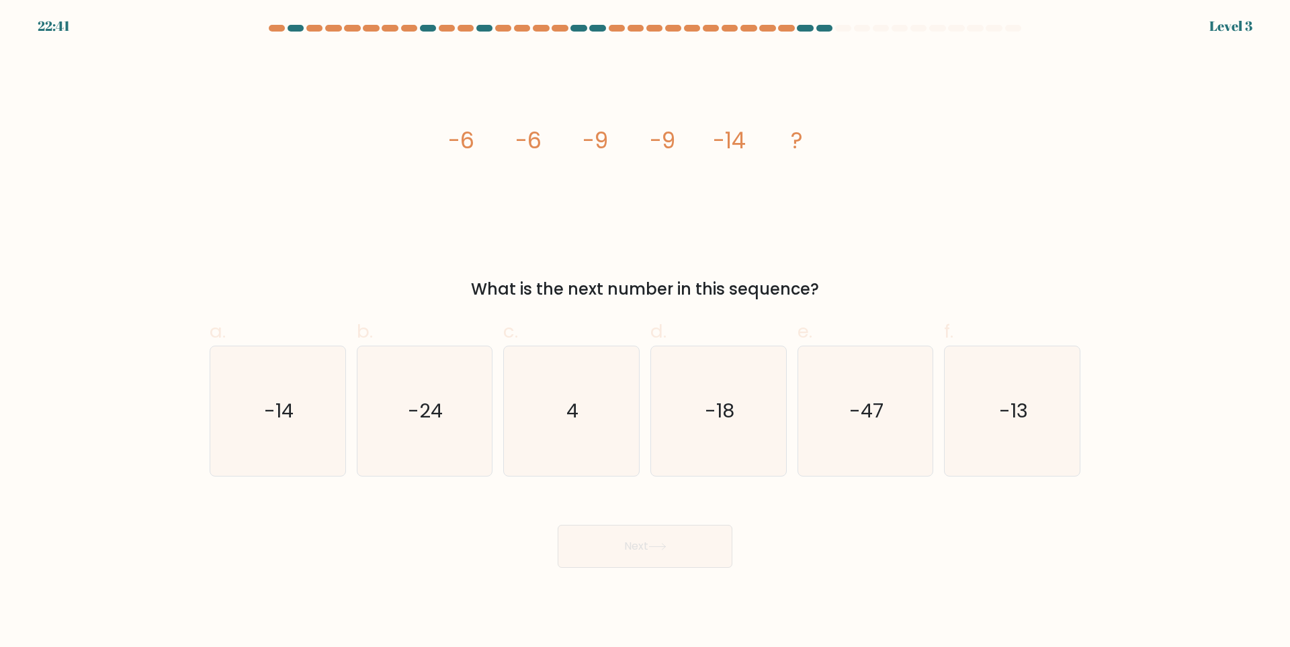
click at [653, 543] on button "Next" at bounding box center [644, 546] width 175 height 43
click at [703, 441] on icon "-18" at bounding box center [718, 412] width 130 height 130
click at [645, 332] on input "d. -18" at bounding box center [645, 328] width 1 height 9
radio input "true"
click at [688, 545] on button "Next" at bounding box center [644, 546] width 175 height 43
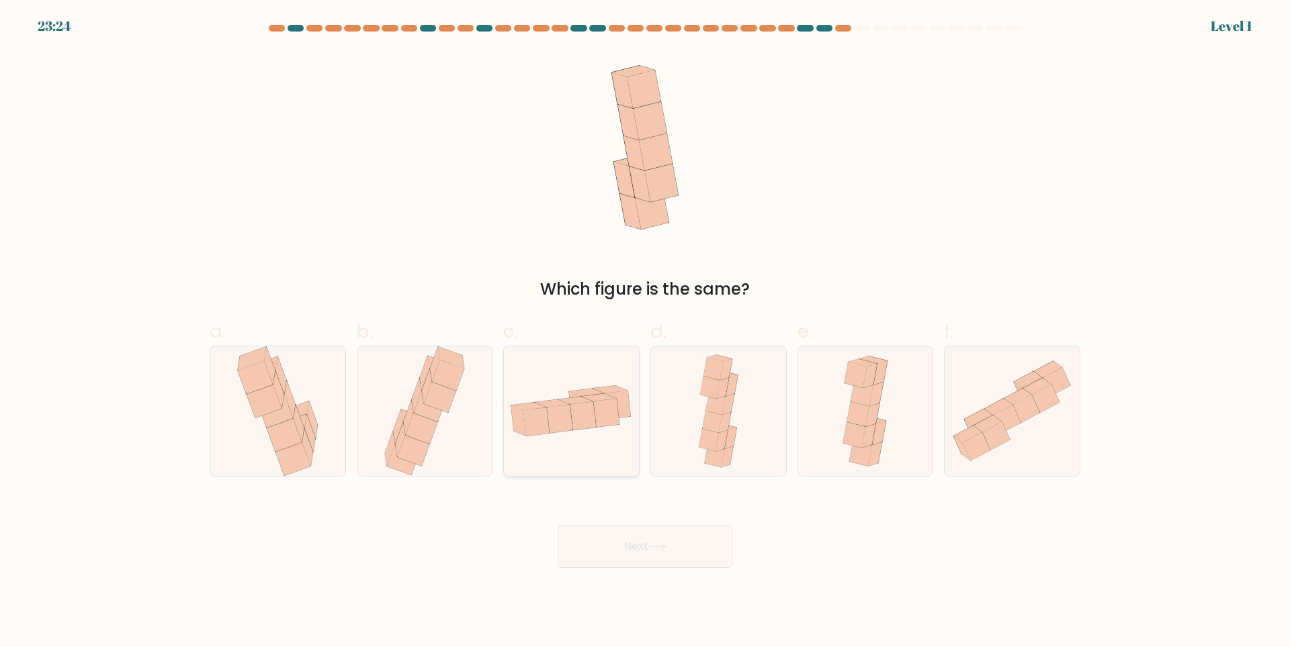
click at [584, 440] on icon at bounding box center [571, 411] width 135 height 69
click at [645, 332] on input "c." at bounding box center [645, 328] width 1 height 9
radio input "true"
click at [651, 568] on button "Next" at bounding box center [644, 546] width 175 height 43
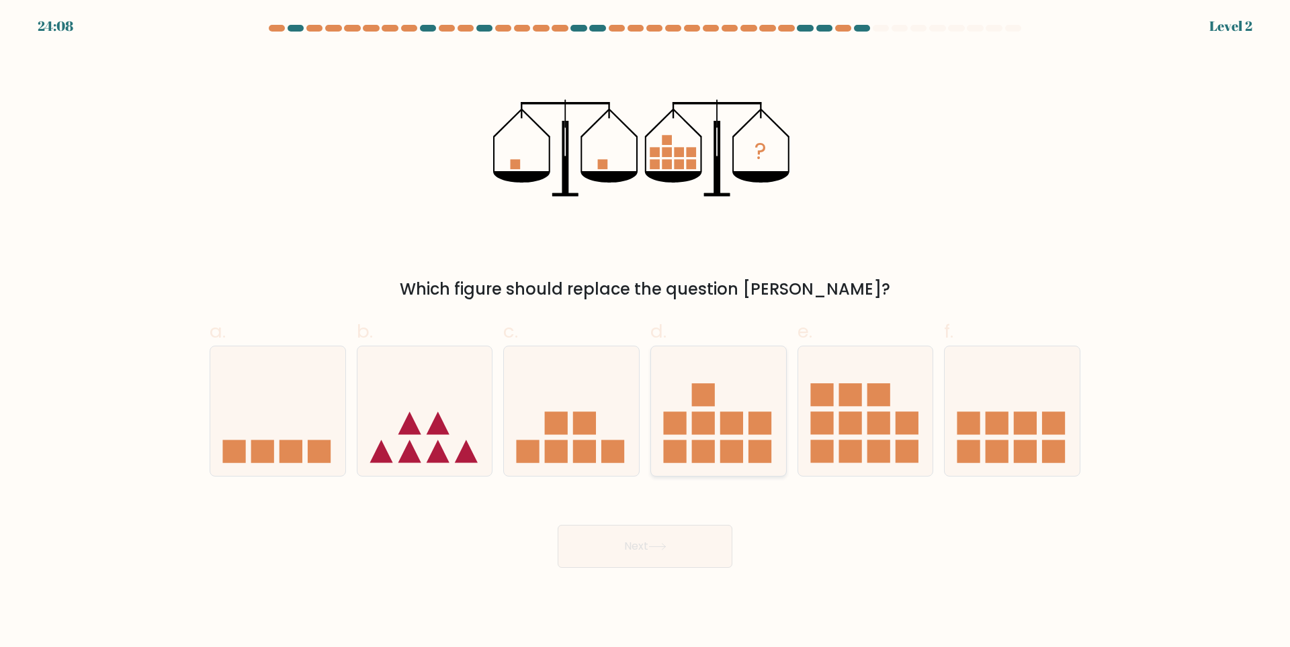
click at [701, 451] on rect at bounding box center [703, 452] width 23 height 23
click at [645, 332] on input "d." at bounding box center [645, 328] width 1 height 9
radio input "true"
click at [681, 553] on button "Next" at bounding box center [644, 546] width 175 height 43
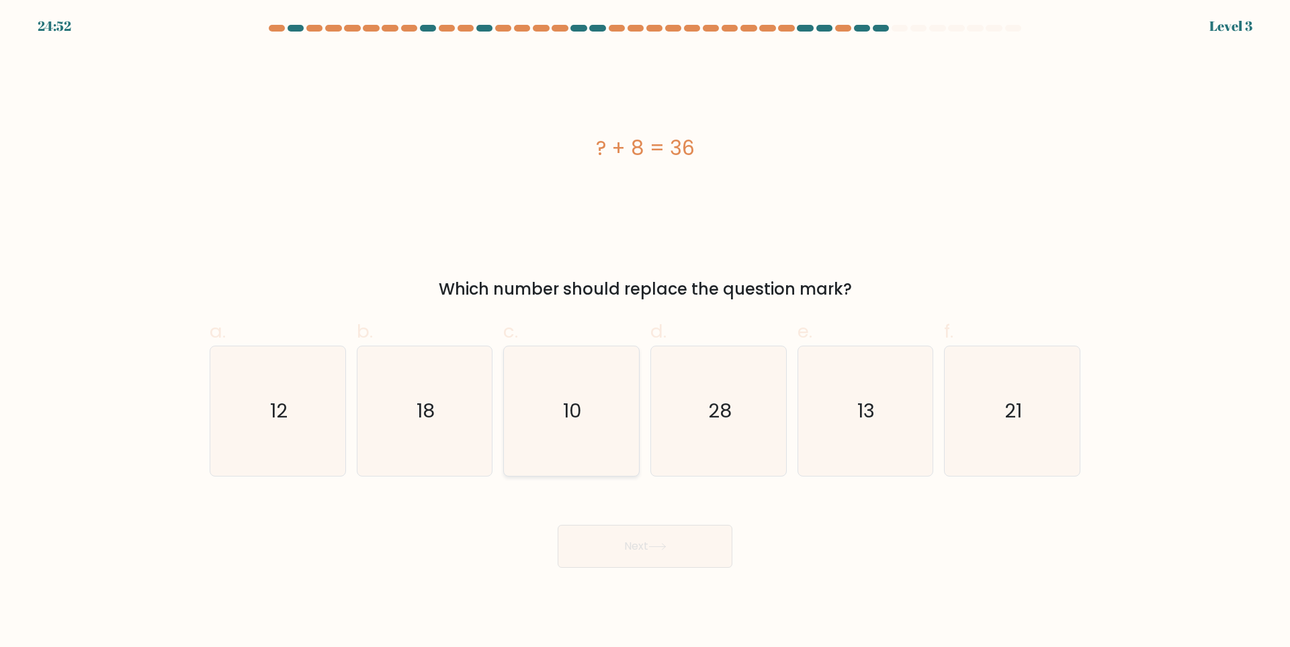
click at [620, 446] on icon "10" at bounding box center [571, 412] width 130 height 130
click at [645, 332] on input "c. 10" at bounding box center [645, 328] width 1 height 9
radio input "true"
click at [641, 528] on button "Next" at bounding box center [644, 546] width 175 height 43
click at [645, 547] on button "Next" at bounding box center [644, 546] width 175 height 43
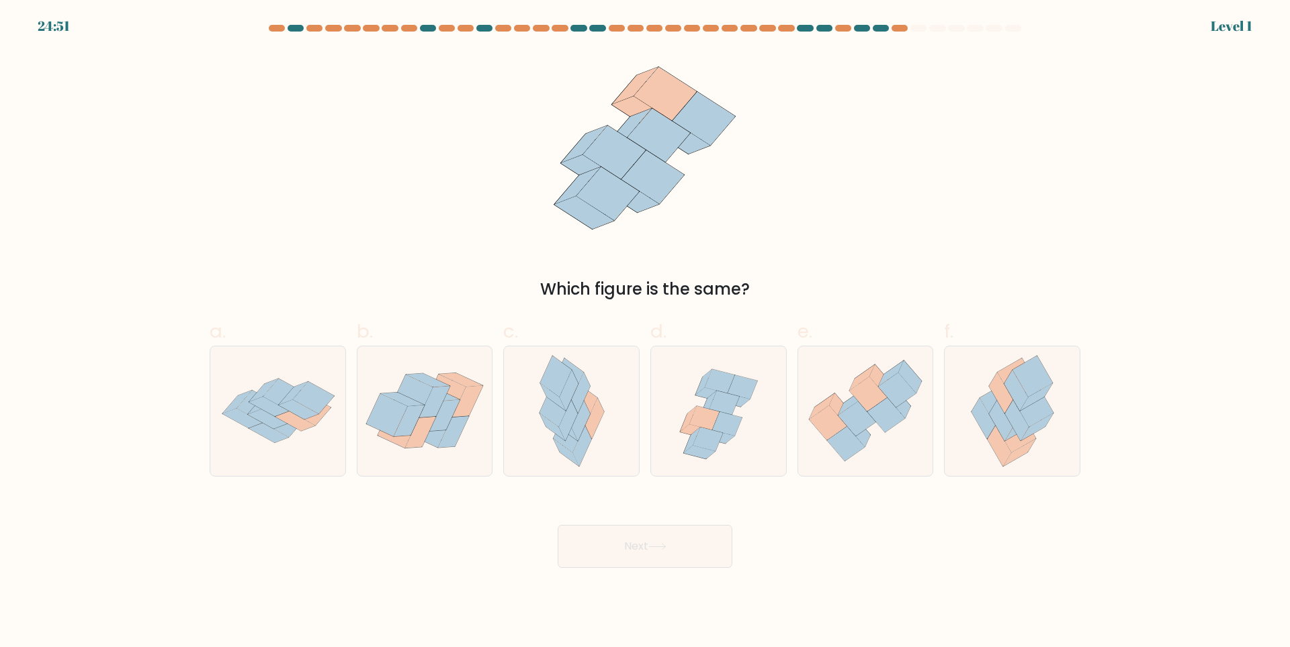
click at [715, 426] on icon at bounding box center [727, 424] width 30 height 24
click at [645, 332] on input "d." at bounding box center [645, 328] width 1 height 9
radio input "true"
click at [690, 544] on button "Next" at bounding box center [644, 546] width 175 height 43
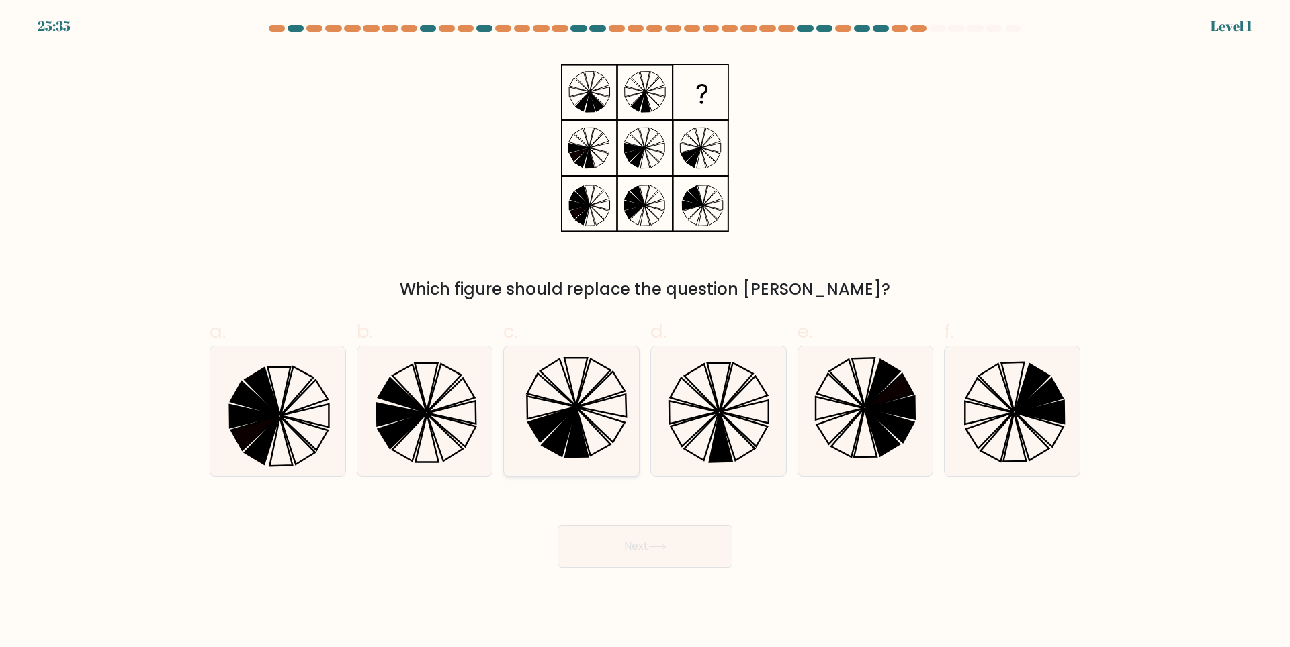
click at [599, 418] on icon at bounding box center [571, 412] width 130 height 130
click at [645, 332] on input "c." at bounding box center [645, 328] width 1 height 9
radio input "true"
click at [643, 527] on button "Next" at bounding box center [644, 546] width 175 height 43
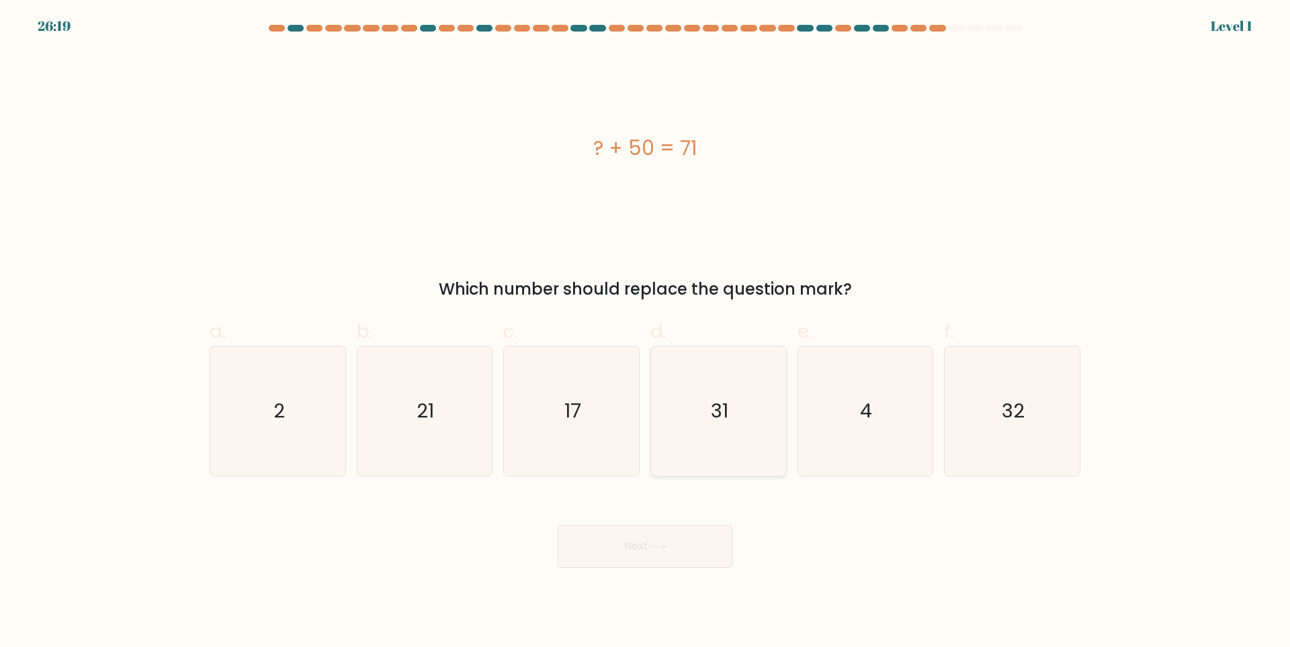
click at [701, 437] on icon "31" at bounding box center [718, 412] width 130 height 130
click at [645, 332] on input "d. 31" at bounding box center [645, 328] width 1 height 9
radio input "true"
click at [674, 549] on button "Next" at bounding box center [644, 546] width 175 height 43
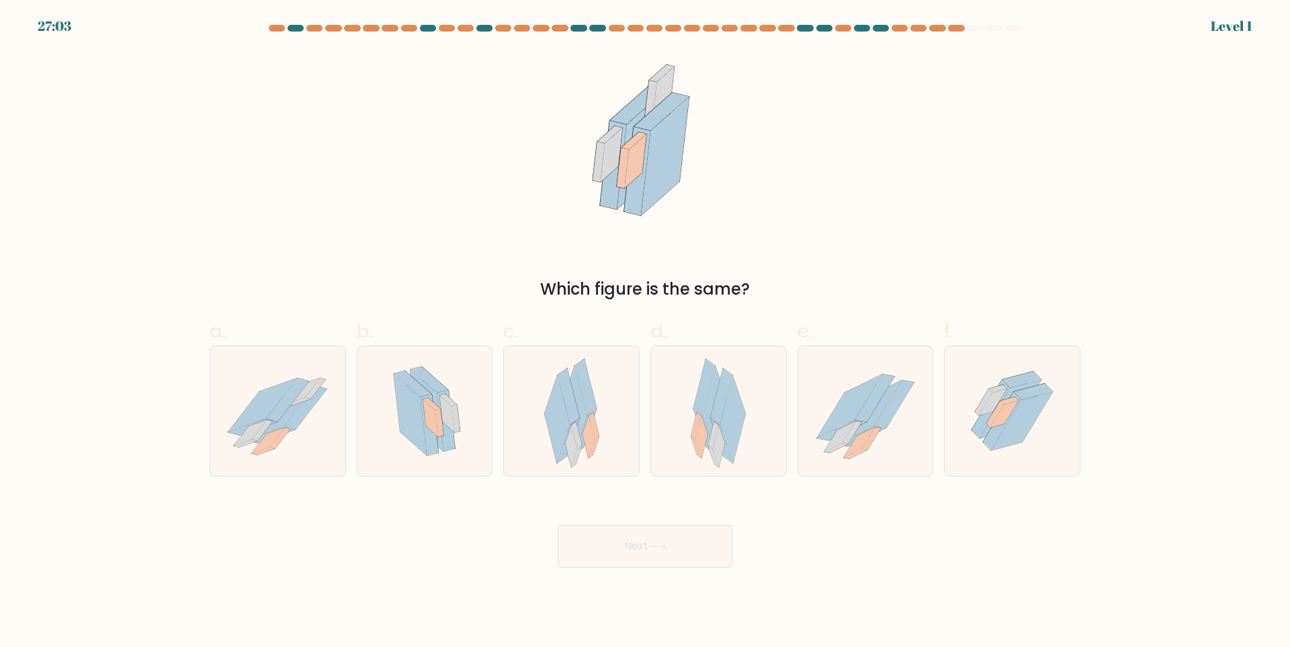
click at [618, 424] on div at bounding box center [571, 411] width 136 height 131
click at [645, 332] on input "c." at bounding box center [645, 328] width 1 height 9
radio input "true"
click at [654, 554] on button "Next" at bounding box center [644, 546] width 175 height 43
drag, startPoint x: 643, startPoint y: 553, endPoint x: 644, endPoint y: 547, distance: 6.7
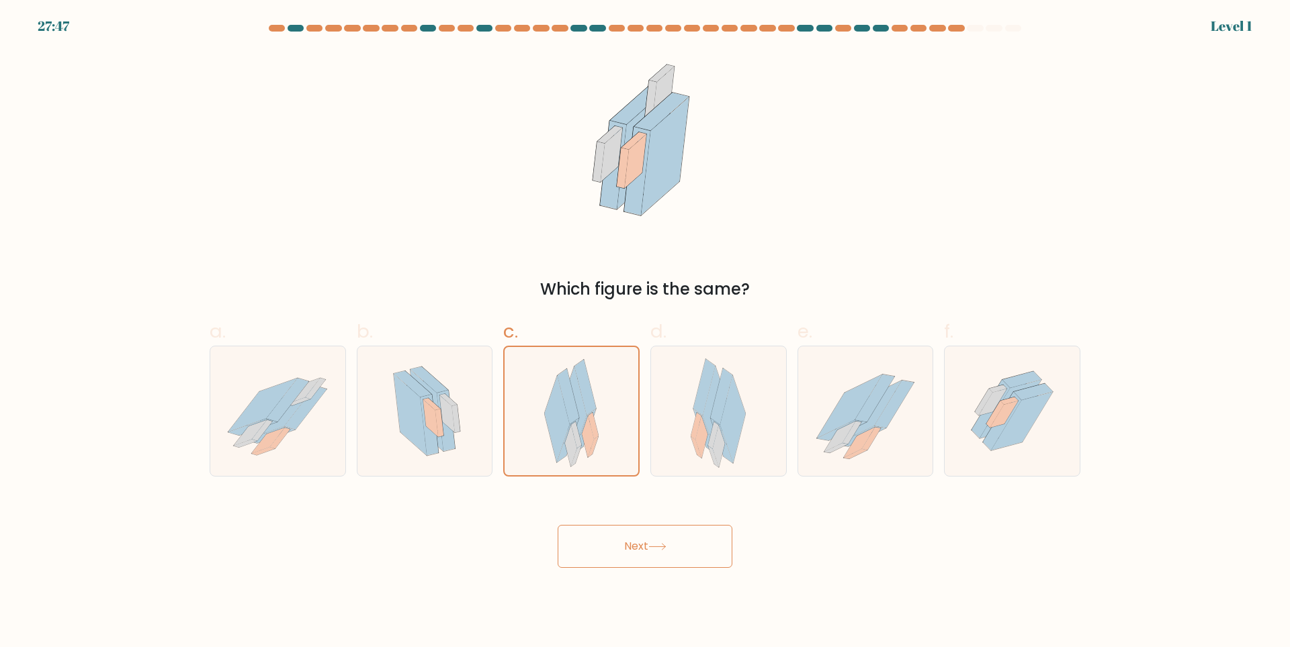
click at [644, 553] on button "Next" at bounding box center [644, 546] width 175 height 43
click at [623, 543] on button "Next" at bounding box center [644, 546] width 175 height 43
click at [623, 541] on button "Next" at bounding box center [644, 546] width 175 height 43
click at [698, 455] on icon at bounding box center [696, 447] width 11 height 21
click at [645, 332] on input "d." at bounding box center [645, 328] width 1 height 9
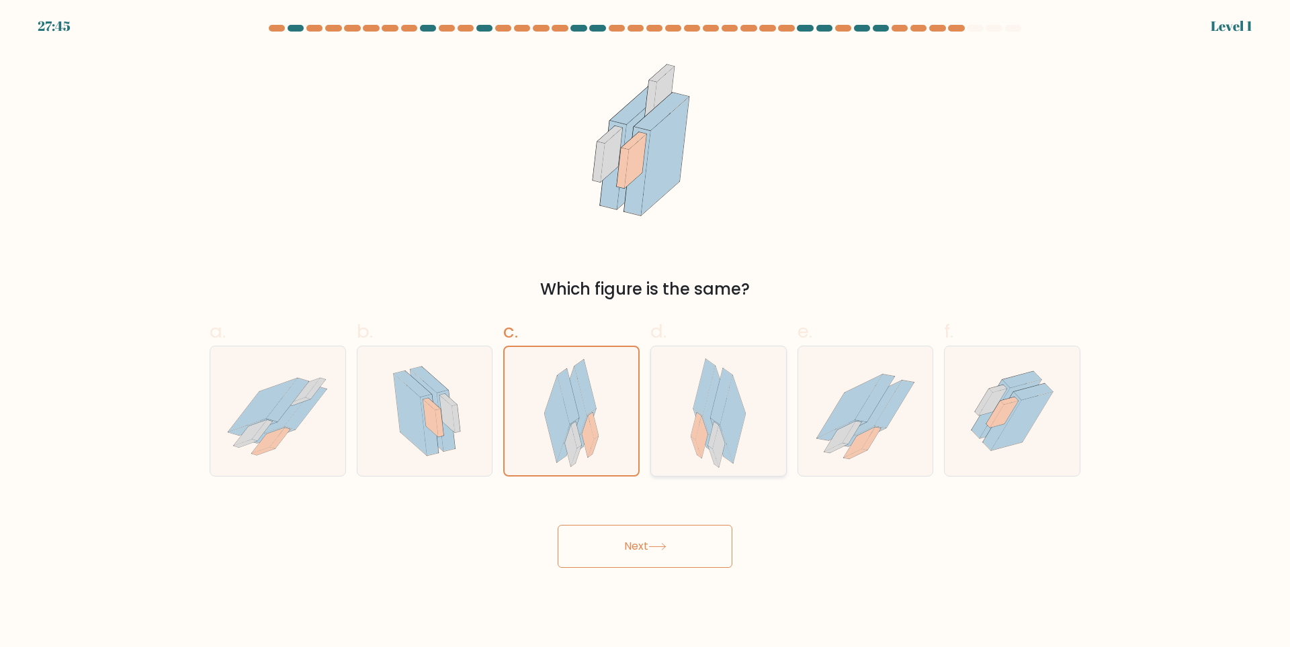
radio input "true"
click at [688, 537] on button "Next" at bounding box center [644, 546] width 175 height 43
click at [691, 537] on button "Next" at bounding box center [644, 546] width 175 height 43
click at [837, 418] on icon at bounding box center [849, 407] width 65 height 64
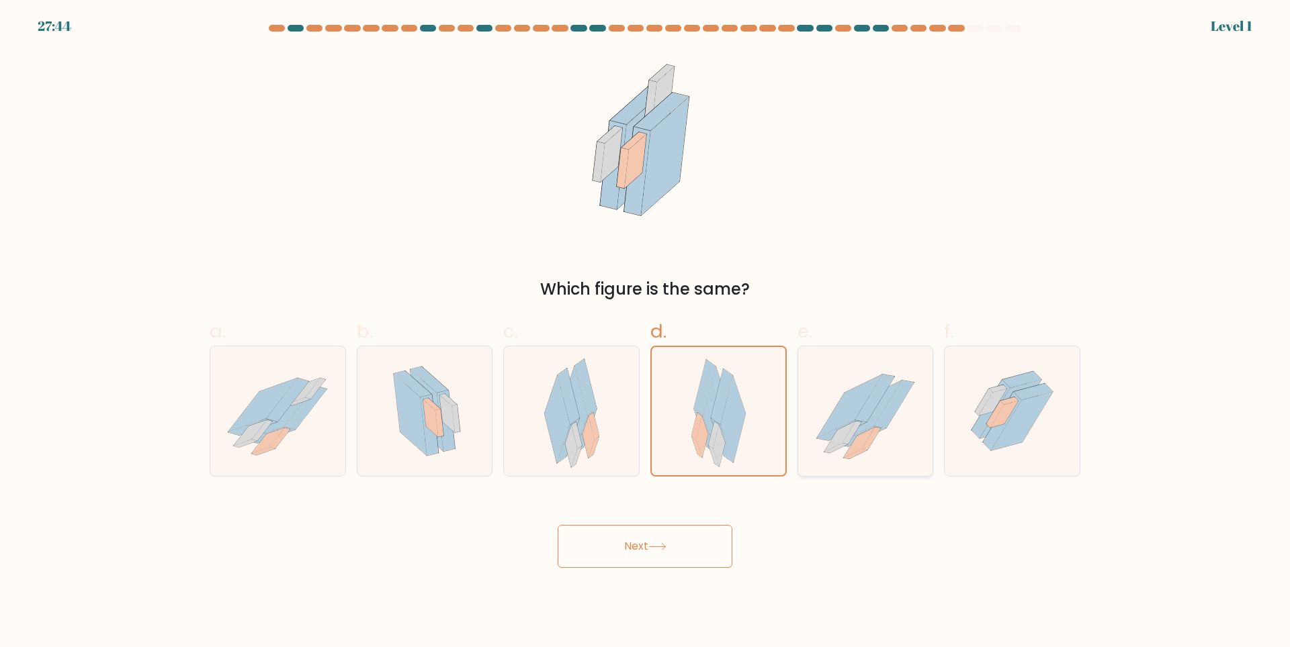
click at [645, 332] on input "e." at bounding box center [645, 328] width 1 height 9
radio input "true"
click at [737, 545] on div "Next" at bounding box center [644, 530] width 887 height 75
click at [695, 549] on button "Next" at bounding box center [644, 546] width 175 height 43
click at [697, 549] on button "Next" at bounding box center [644, 546] width 175 height 43
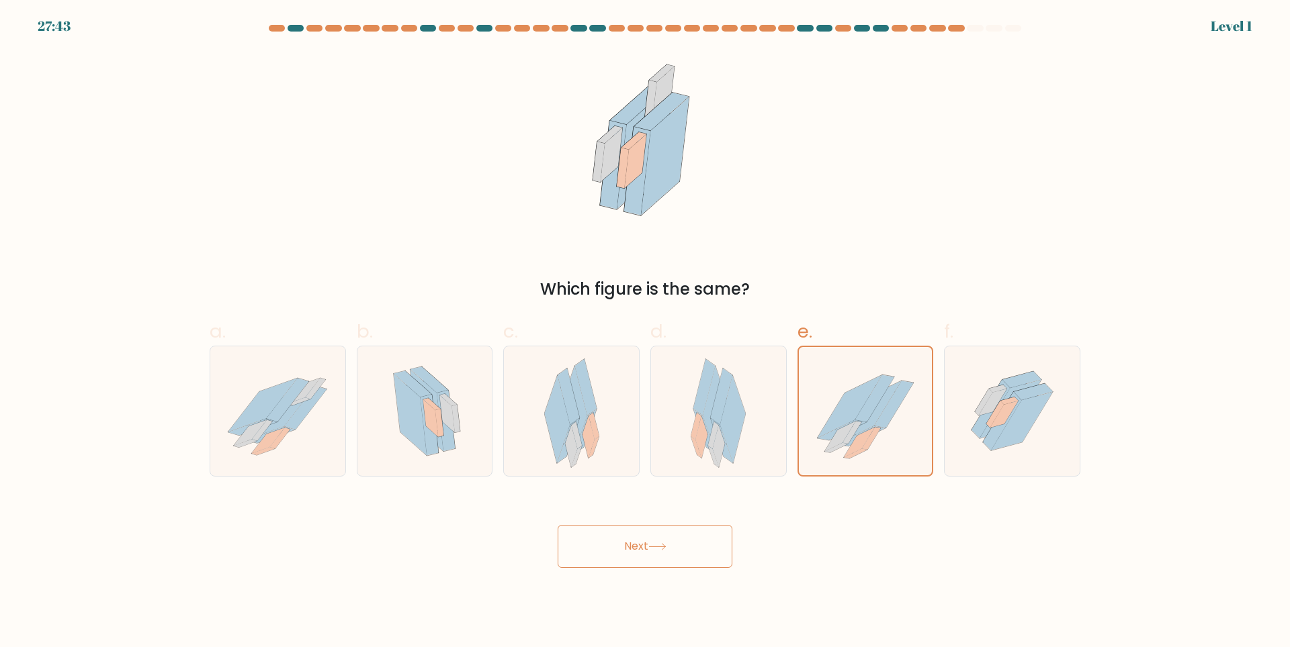
click at [686, 546] on button "Next" at bounding box center [644, 546] width 175 height 43
click at [683, 545] on button "Next" at bounding box center [644, 546] width 175 height 43
click at [697, 445] on icon at bounding box center [717, 412] width 55 height 130
click at [645, 332] on input "d." at bounding box center [645, 328] width 1 height 9
radio input "true"
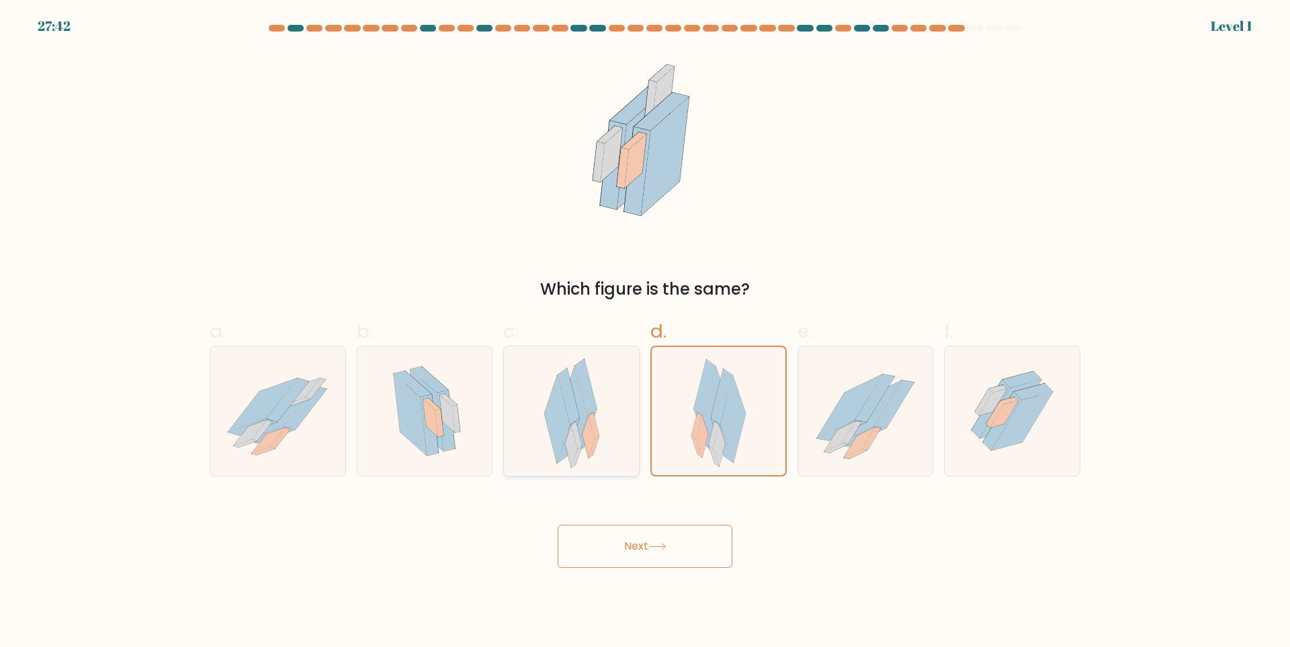
click at [577, 433] on icon at bounding box center [576, 435] width 11 height 27
click at [645, 332] on input "c." at bounding box center [645, 328] width 1 height 9
radio input "true"
click at [407, 416] on icon at bounding box center [410, 414] width 33 height 81
click at [645, 332] on input "b." at bounding box center [645, 328] width 1 height 9
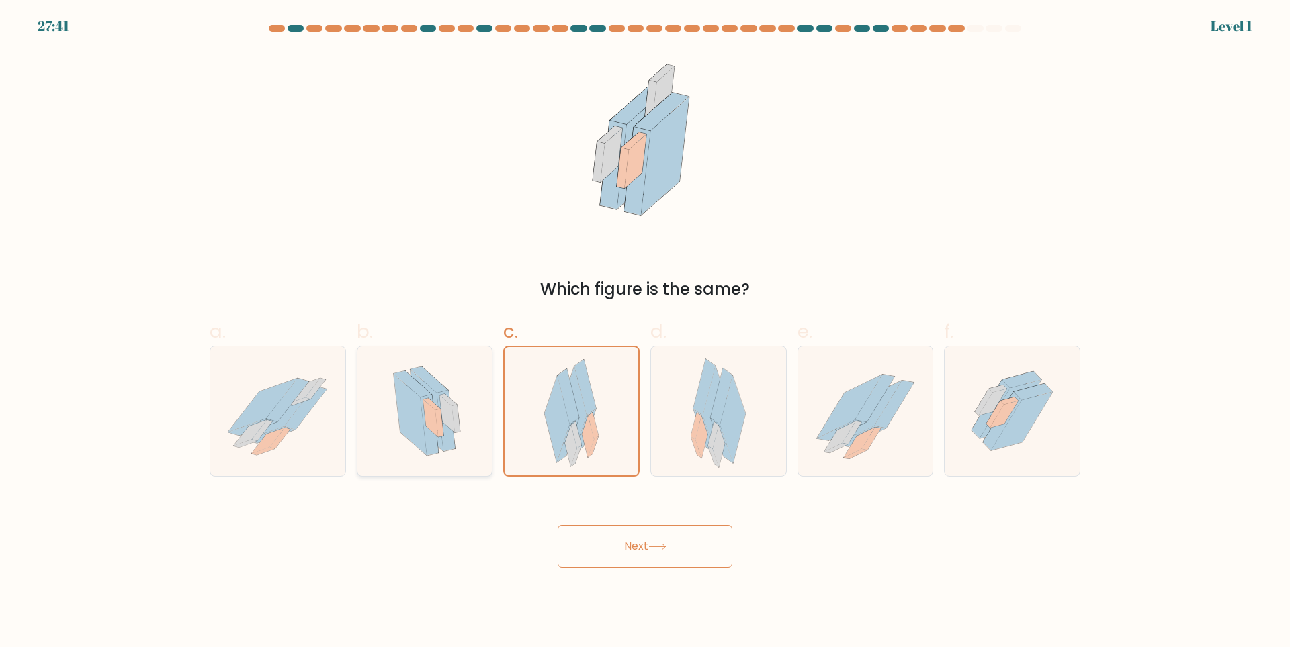
radio input "true"
click at [599, 555] on button "Next" at bounding box center [644, 546] width 175 height 43
click at [596, 547] on button "Next" at bounding box center [644, 546] width 175 height 43
click at [596, 545] on button "Next" at bounding box center [644, 546] width 175 height 43
click at [595, 543] on button "Next" at bounding box center [644, 546] width 175 height 43
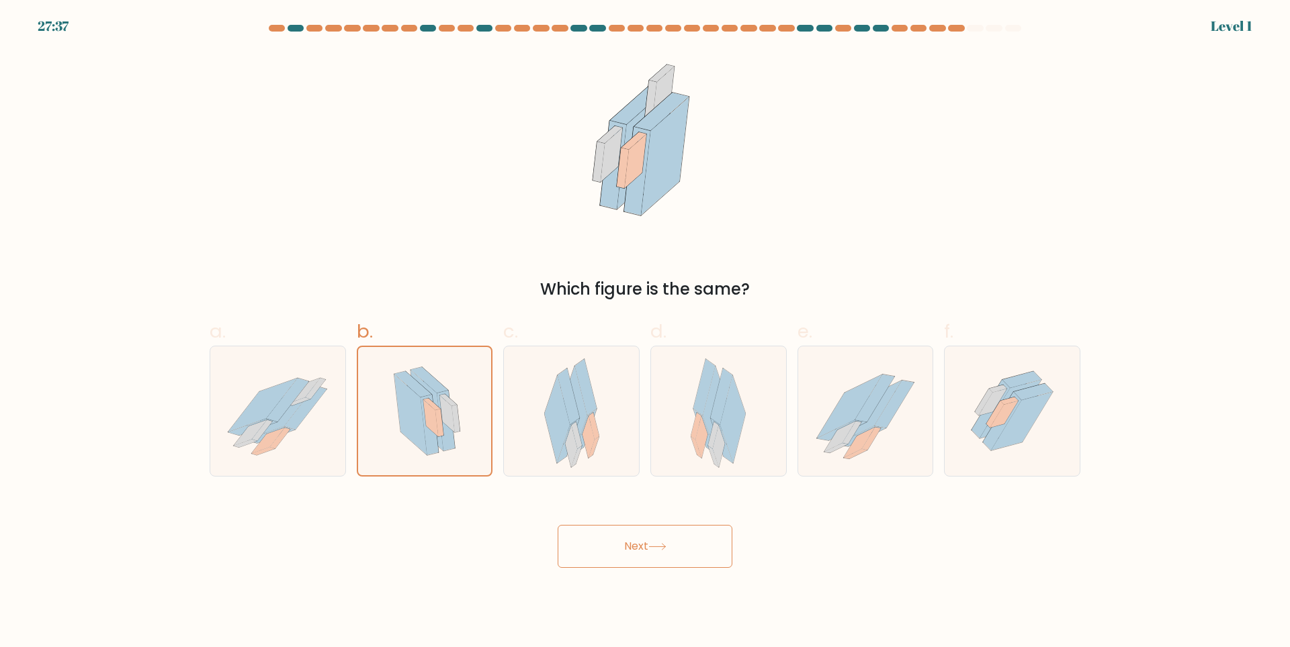
click at [600, 543] on button "Next" at bounding box center [644, 546] width 175 height 43
click at [602, 541] on button "Next" at bounding box center [644, 546] width 175 height 43
click at [602, 539] on button "Next" at bounding box center [644, 546] width 175 height 43
click at [603, 538] on button "Next" at bounding box center [644, 546] width 175 height 43
click at [772, 441] on div at bounding box center [718, 411] width 136 height 131
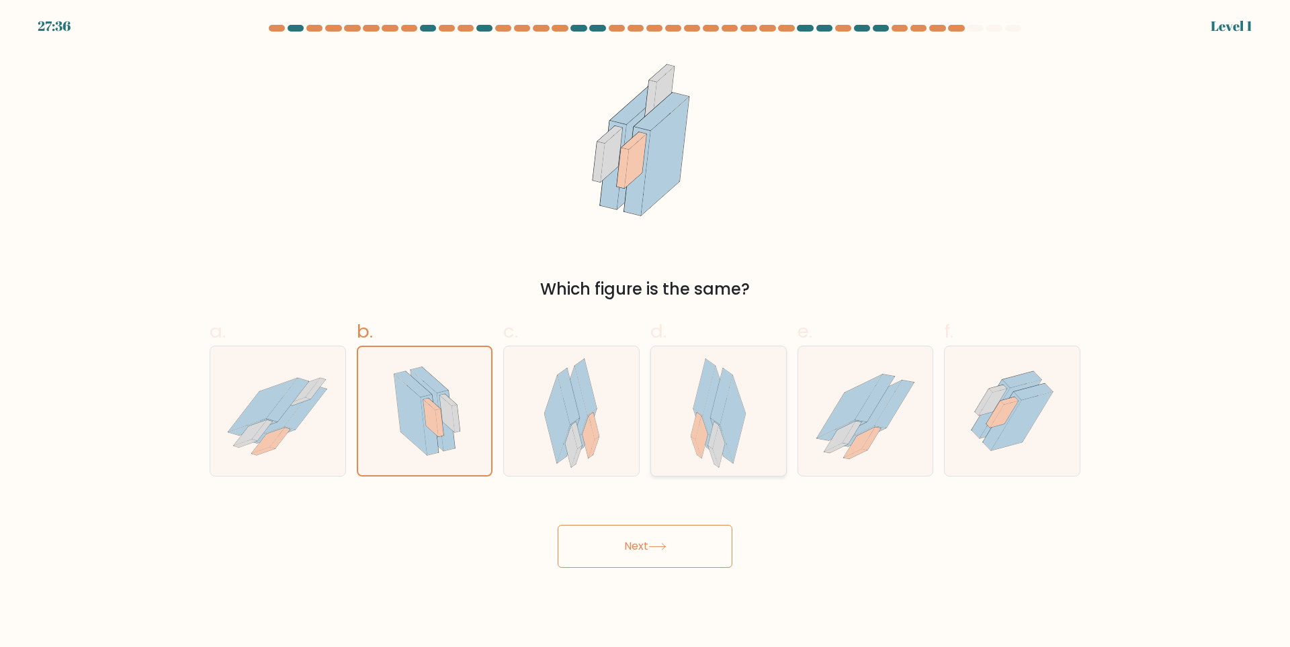
click at [645, 332] on input "d." at bounding box center [645, 328] width 1 height 9
radio input "true"
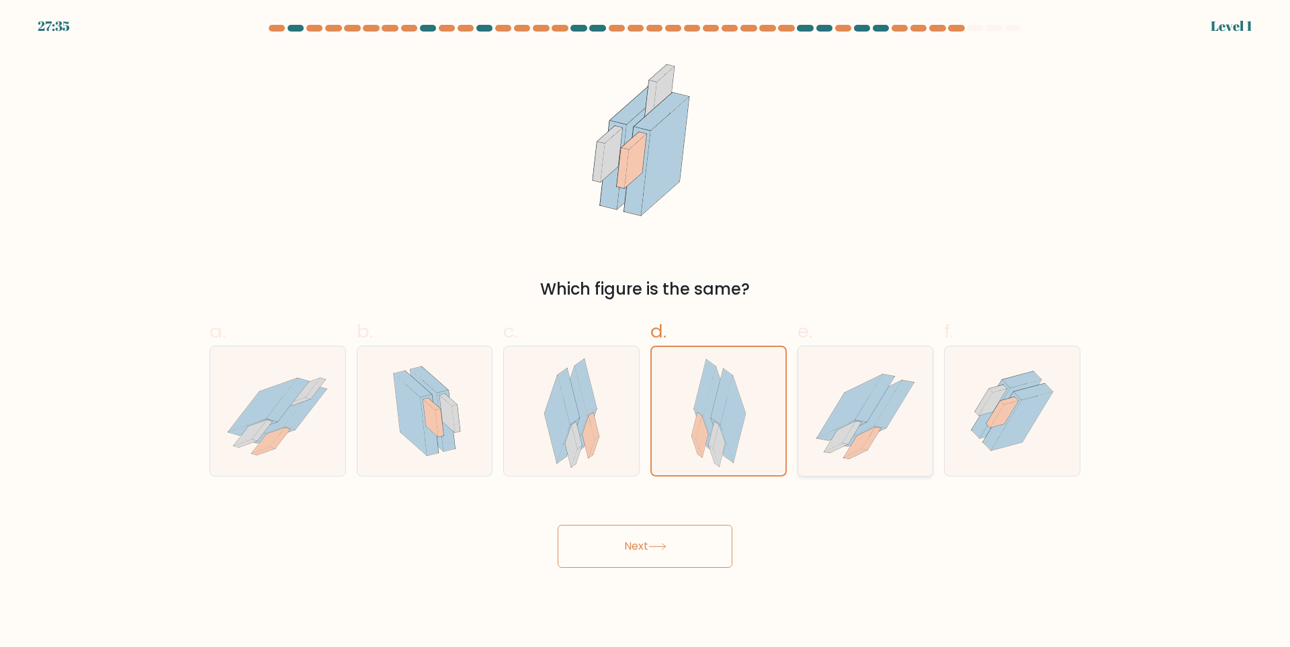
click at [866, 407] on icon at bounding box center [865, 411] width 135 height 120
click at [645, 332] on input "e." at bounding box center [645, 328] width 1 height 9
radio input "true"
click at [969, 26] on div at bounding box center [974, 28] width 16 height 7
click at [923, 32] on div at bounding box center [644, 31] width 887 height 12
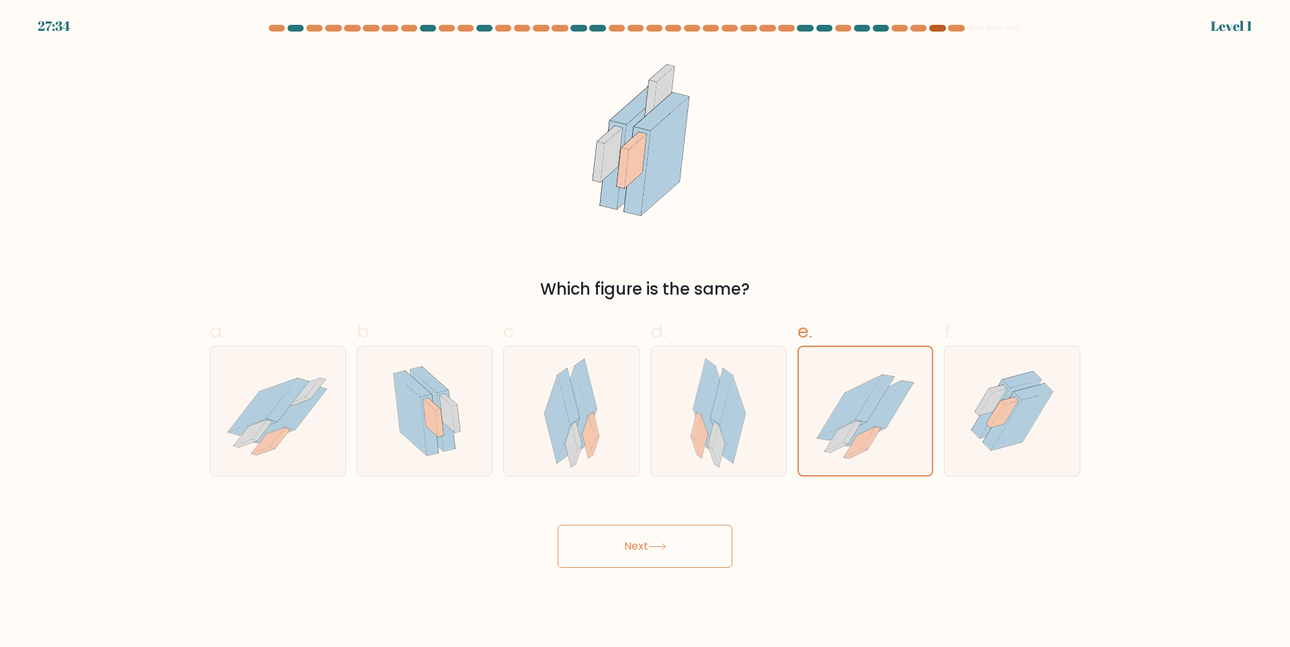
click at [932, 27] on div at bounding box center [937, 28] width 16 height 7
click at [938, 27] on div at bounding box center [937, 28] width 16 height 7
click at [968, 27] on div at bounding box center [974, 28] width 16 height 7
click at [964, 27] on at bounding box center [644, 28] width 755 height 7
click at [960, 27] on div at bounding box center [956, 28] width 16 height 7
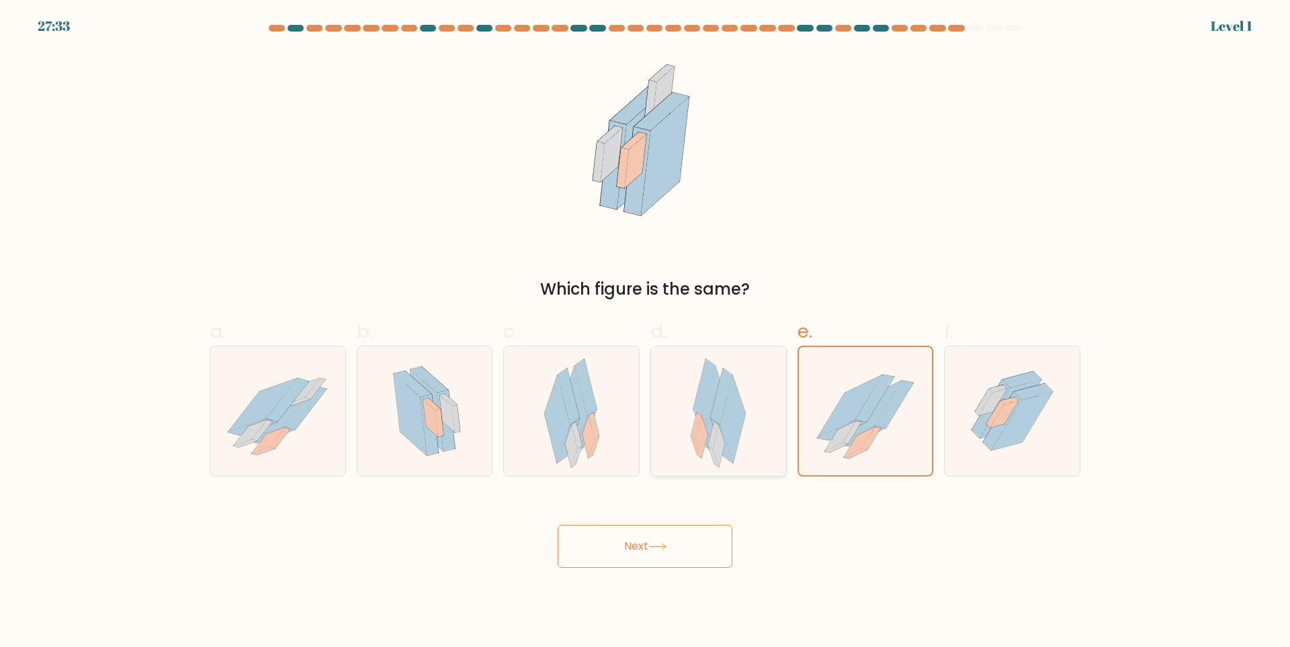
click at [710, 385] on icon at bounding box center [704, 387] width 22 height 56
click at [645, 332] on input "d." at bounding box center [645, 328] width 1 height 9
radio input "true"
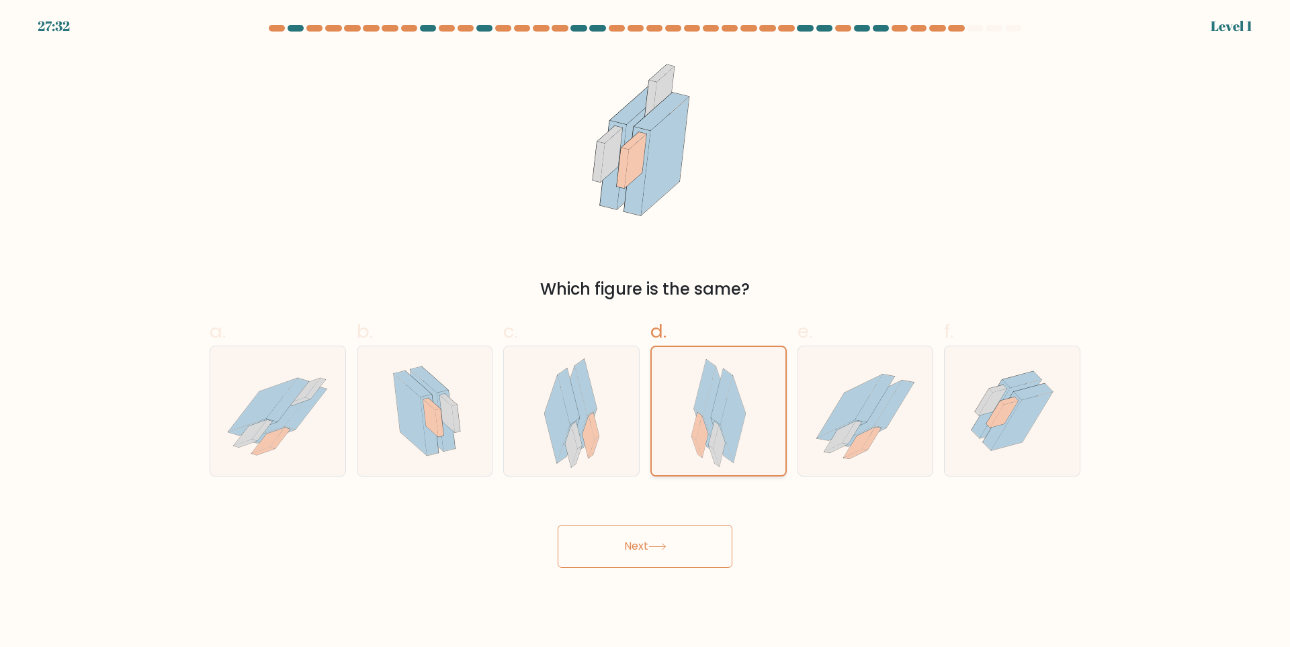
click at [711, 380] on icon at bounding box center [704, 387] width 21 height 56
click at [645, 332] on input "d." at bounding box center [645, 328] width 1 height 9
click at [665, 522] on div "Next" at bounding box center [644, 530] width 887 height 75
click at [666, 529] on button "Next" at bounding box center [644, 546] width 175 height 43
click at [667, 529] on button "Next" at bounding box center [644, 546] width 175 height 43
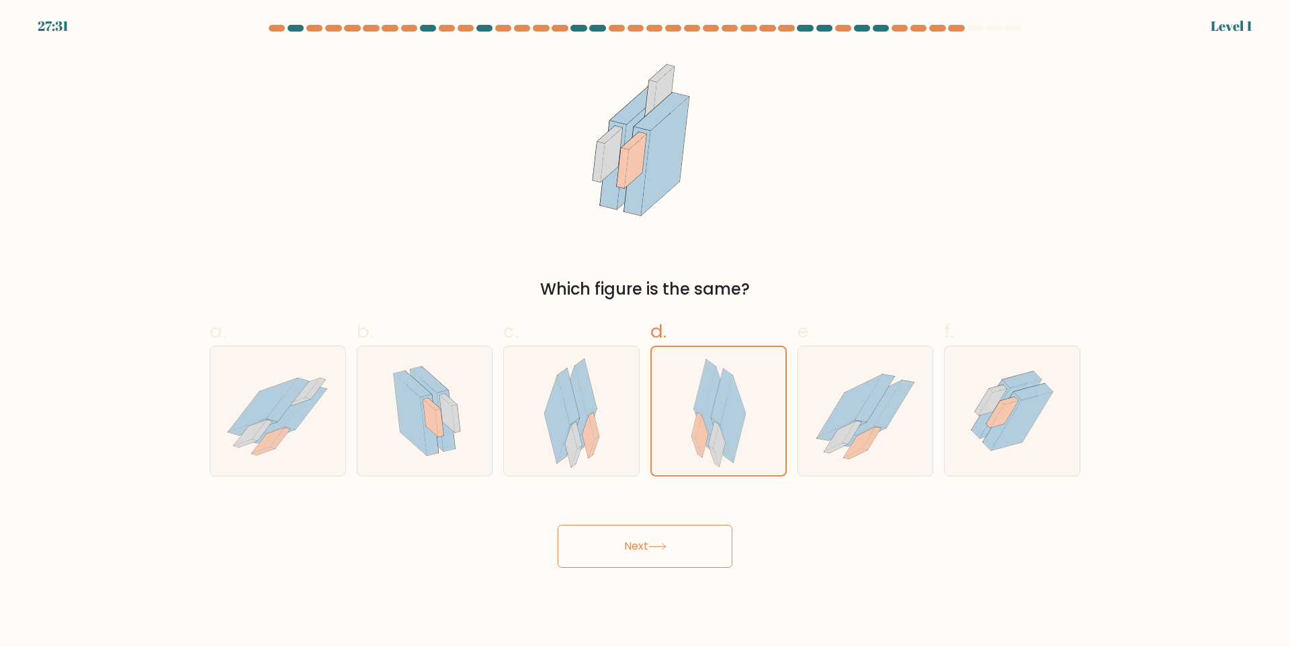
click at [666, 529] on button "Next" at bounding box center [644, 546] width 175 height 43
